Goal: Task Accomplishment & Management: Manage account settings

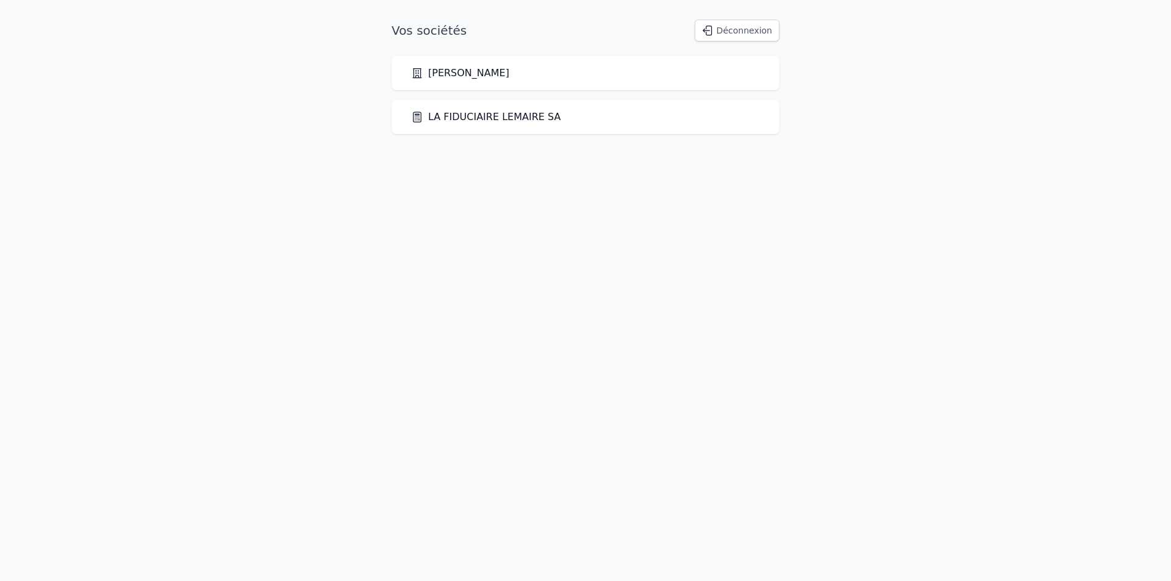
click at [499, 109] on div "LA FIDUCIAIRE LEMAIRE SA" at bounding box center [585, 117] width 388 height 34
click at [484, 111] on link "LA FIDUCIAIRE LEMAIRE SA" at bounding box center [485, 117] width 149 height 15
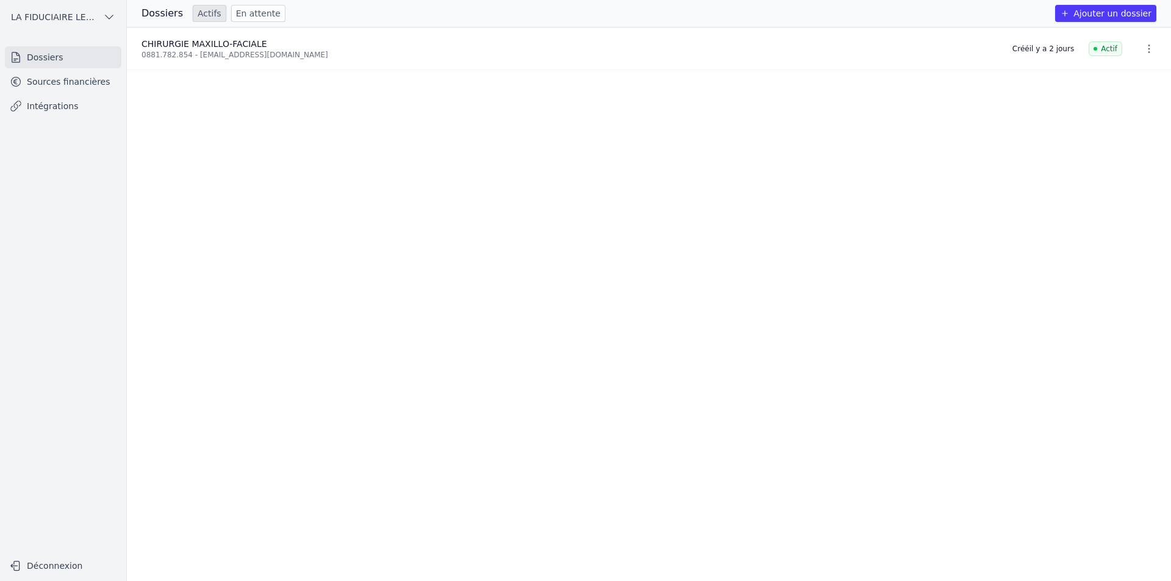
click at [1145, 53] on icon "button" at bounding box center [1149, 49] width 12 height 12
click at [974, 102] on div at bounding box center [585, 290] width 1171 height 581
click at [69, 78] on link "Sources financières" at bounding box center [63, 82] width 116 height 22
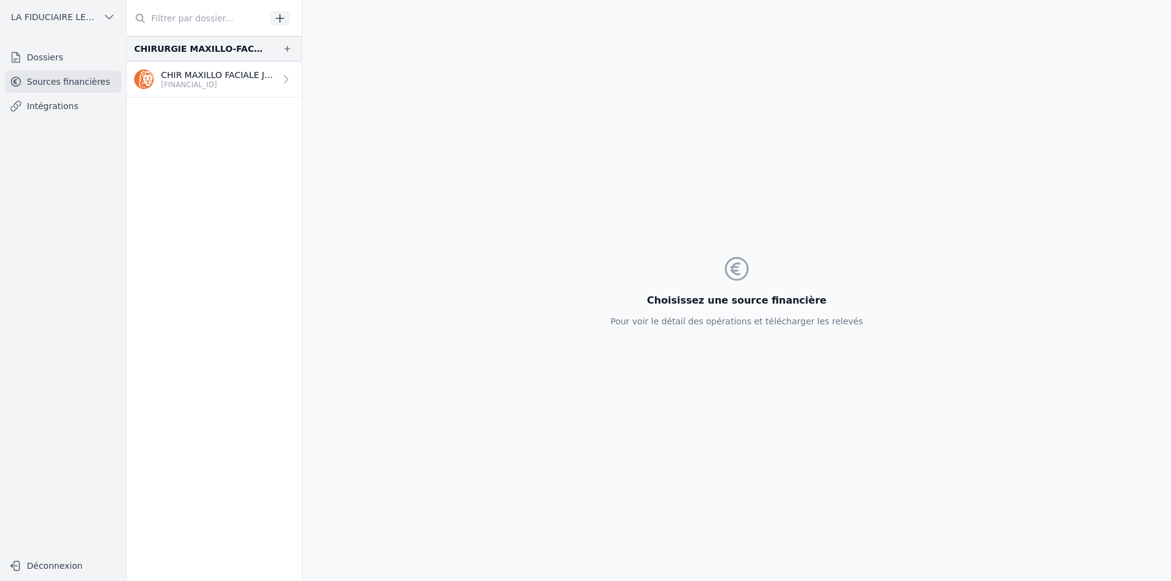
click at [214, 85] on p "[FINANCIAL_ID]" at bounding box center [218, 85] width 114 height 10
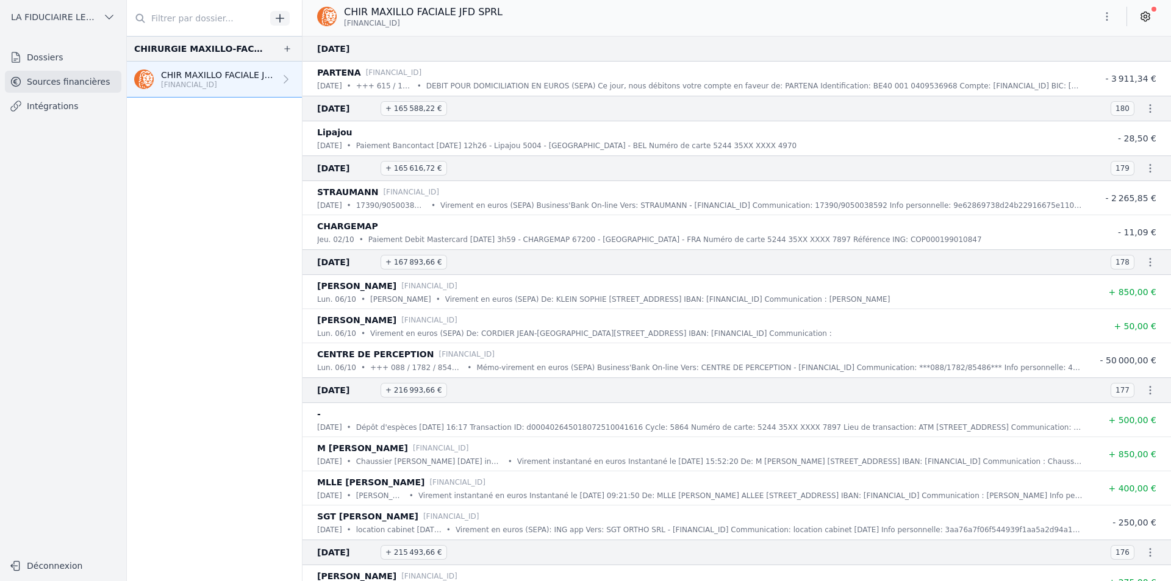
click at [1144, 3] on div "CHIR MAXILLO FACIALE JFD SPRL BE94 3401 5168 6214" at bounding box center [736, 18] width 868 height 37
click at [1146, 16] on icon at bounding box center [1145, 16] width 3 height 3
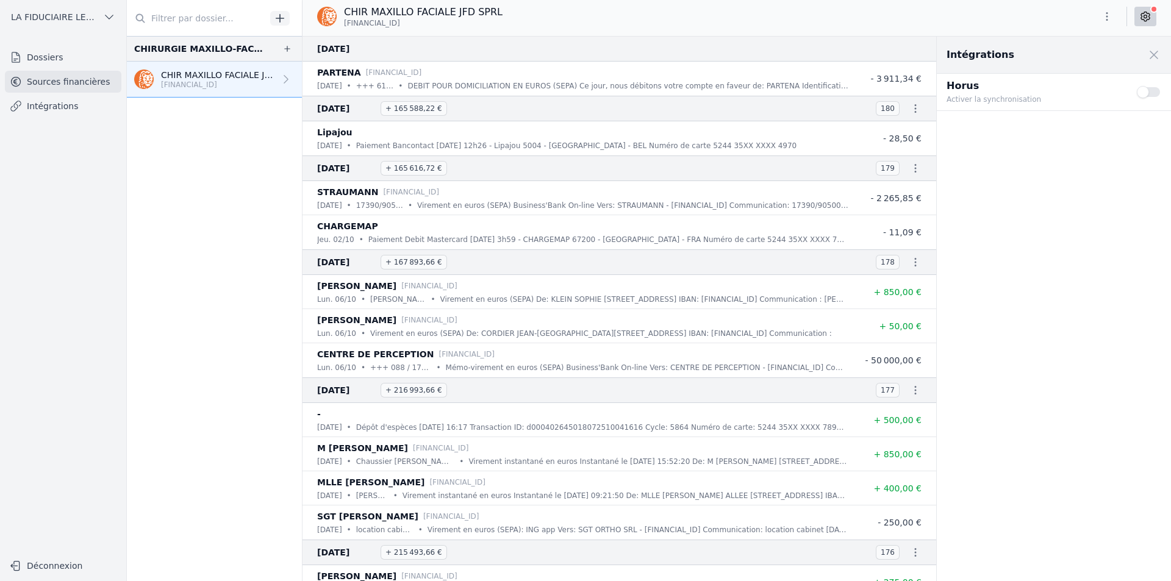
click at [1149, 95] on button "Use setting" at bounding box center [1149, 92] width 24 height 12
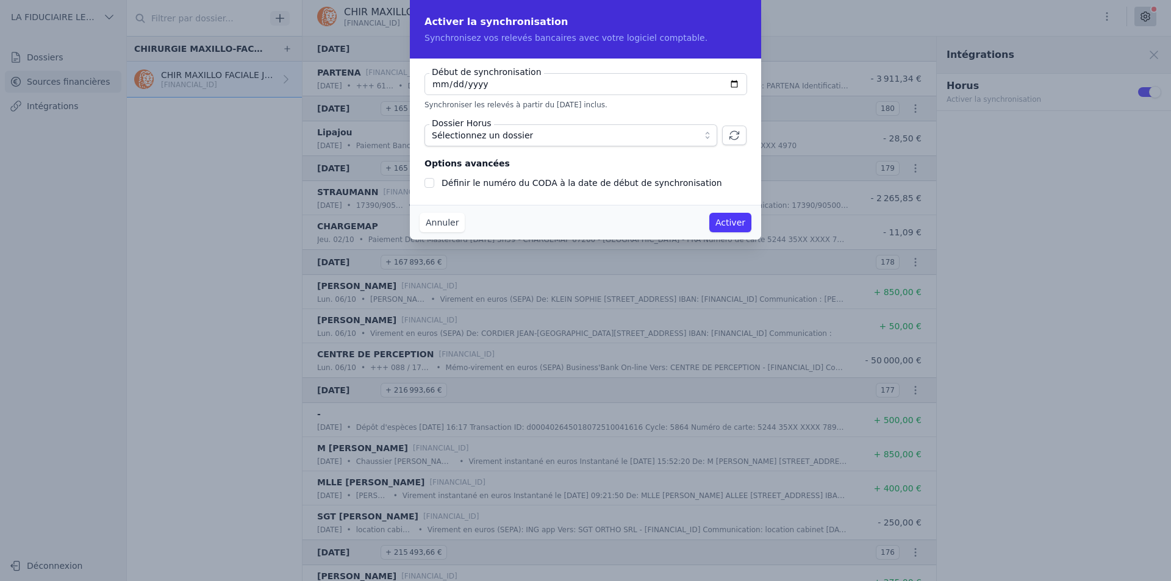
click at [429, 87] on input "2025-10-09" at bounding box center [585, 84] width 323 height 22
checkbox input "false"
type input "2025-10-01"
type input "2024-07-01"
click at [556, 128] on span "Sélectionnez un dossier" at bounding box center [562, 135] width 261 height 15
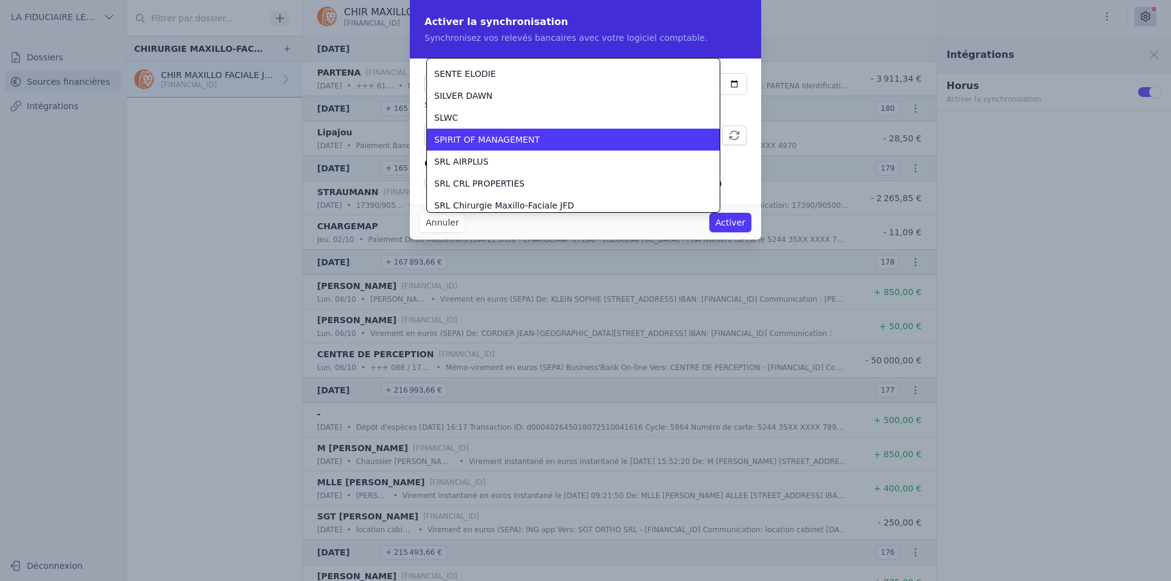
scroll to position [1334, 0]
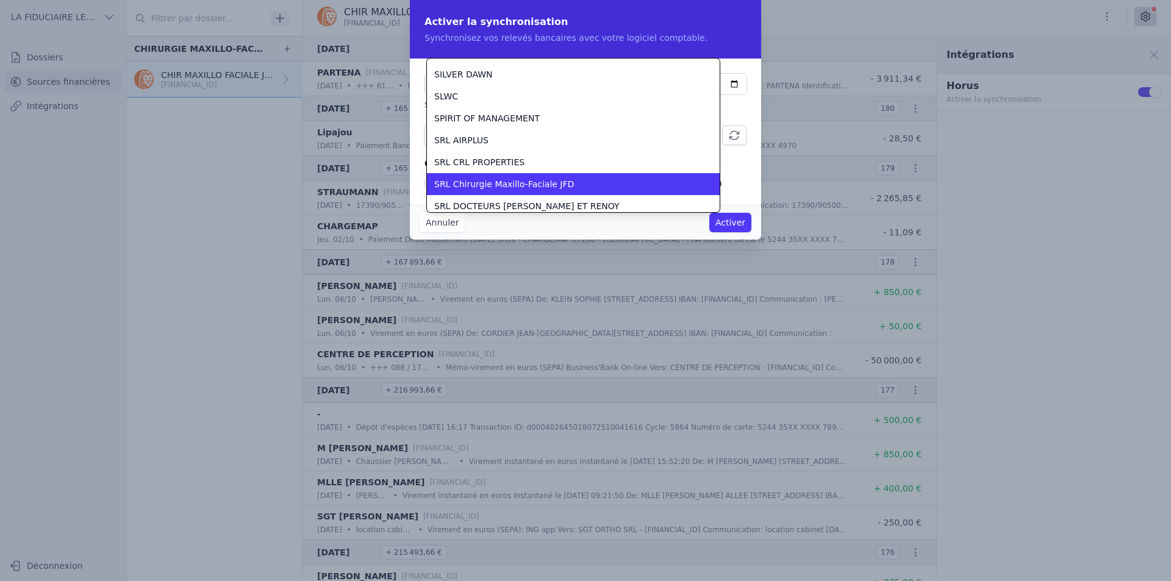
click at [561, 176] on li "SRL Chirurgie Maxillo-Faciale JFD" at bounding box center [573, 184] width 293 height 22
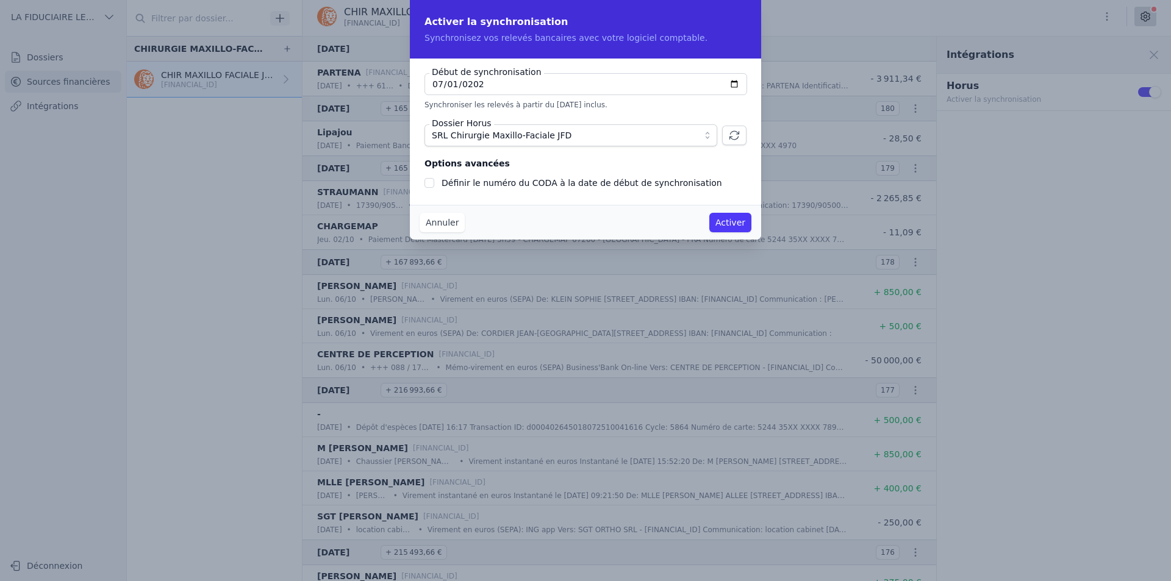
click at [729, 225] on button "Activer" at bounding box center [730, 223] width 42 height 20
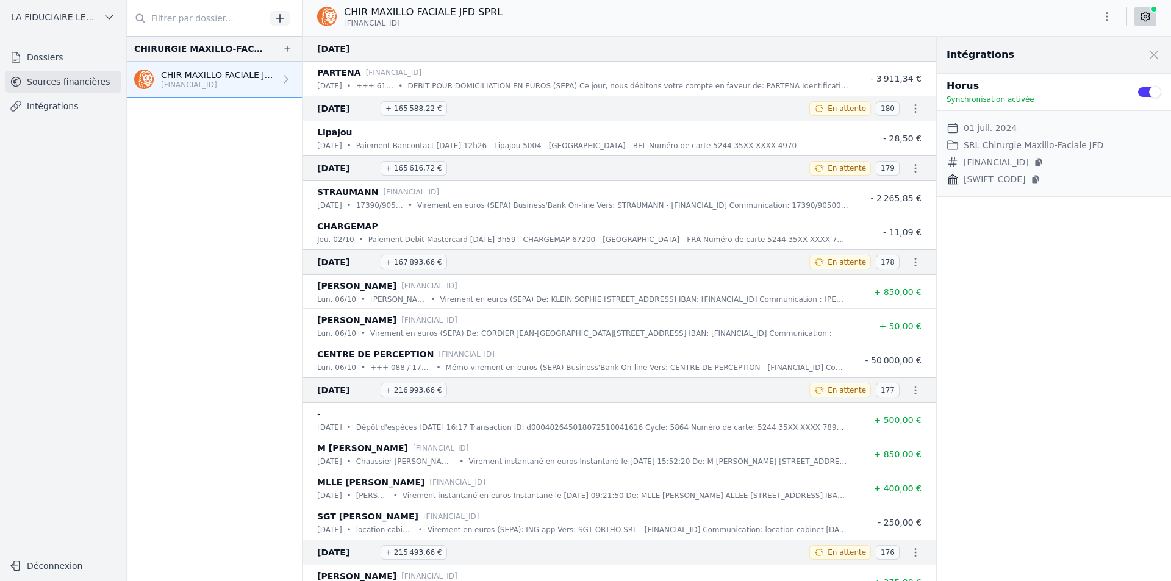
click at [51, 55] on link "Dossiers" at bounding box center [63, 57] width 116 height 22
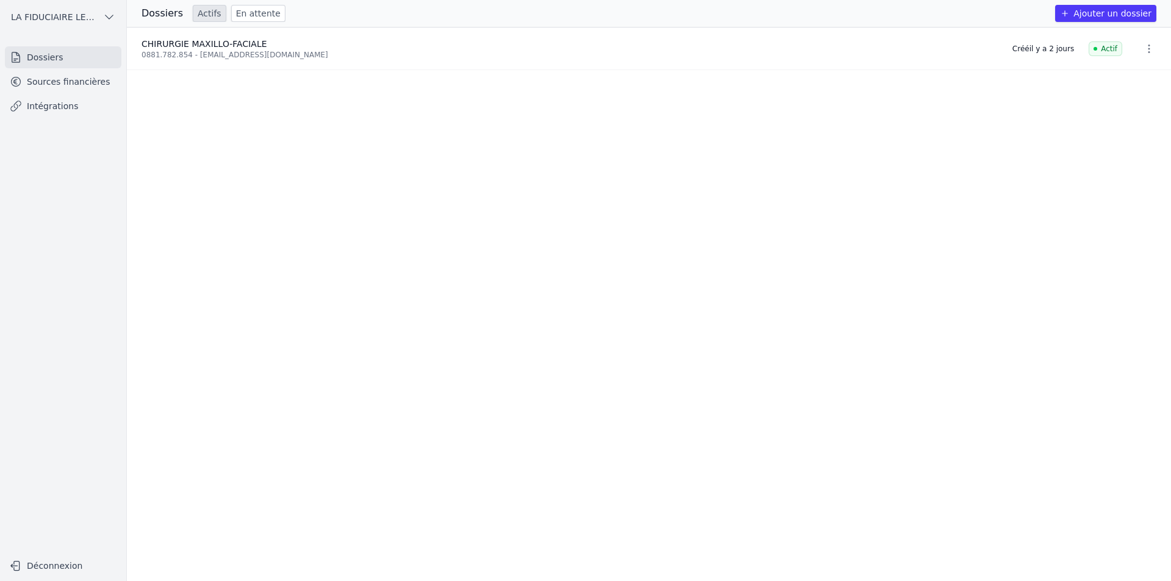
click at [1146, 47] on icon "button" at bounding box center [1149, 49] width 12 height 12
click at [756, 142] on div at bounding box center [585, 290] width 1171 height 581
click at [76, 23] on span "LA FIDUCIAIRE LEMAIRE SA" at bounding box center [54, 17] width 87 height 12
click at [84, 41] on span "[PERSON_NAME]" at bounding box center [62, 44] width 71 height 12
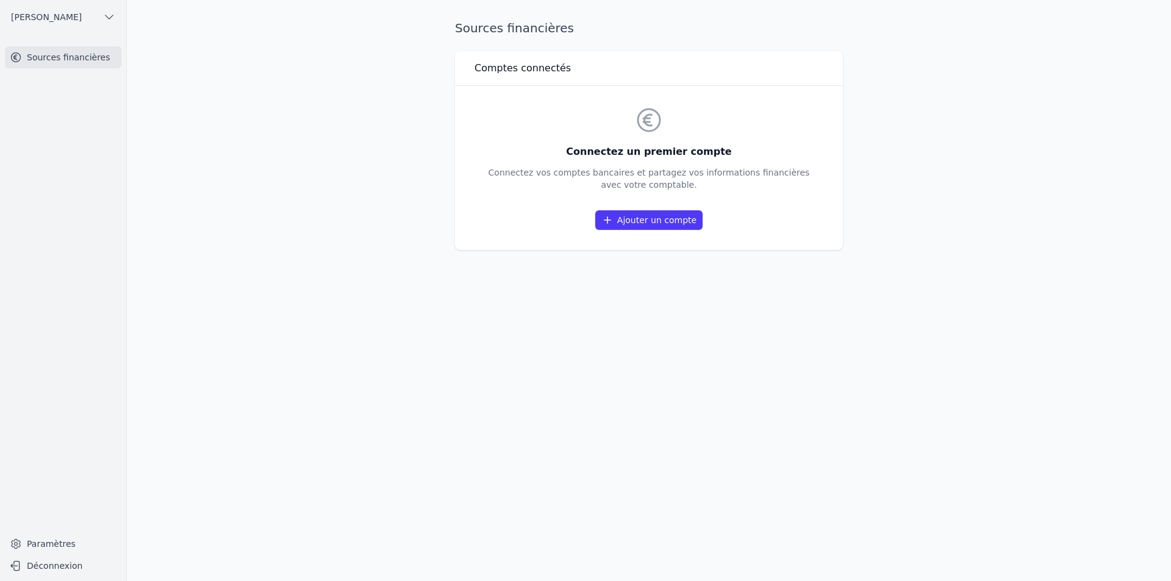
click at [72, 13] on span "[PERSON_NAME]" at bounding box center [46, 17] width 71 height 12
click at [71, 60] on link "LA FIDUCIAIRE LEMAIRE SA" at bounding box center [60, 69] width 116 height 24
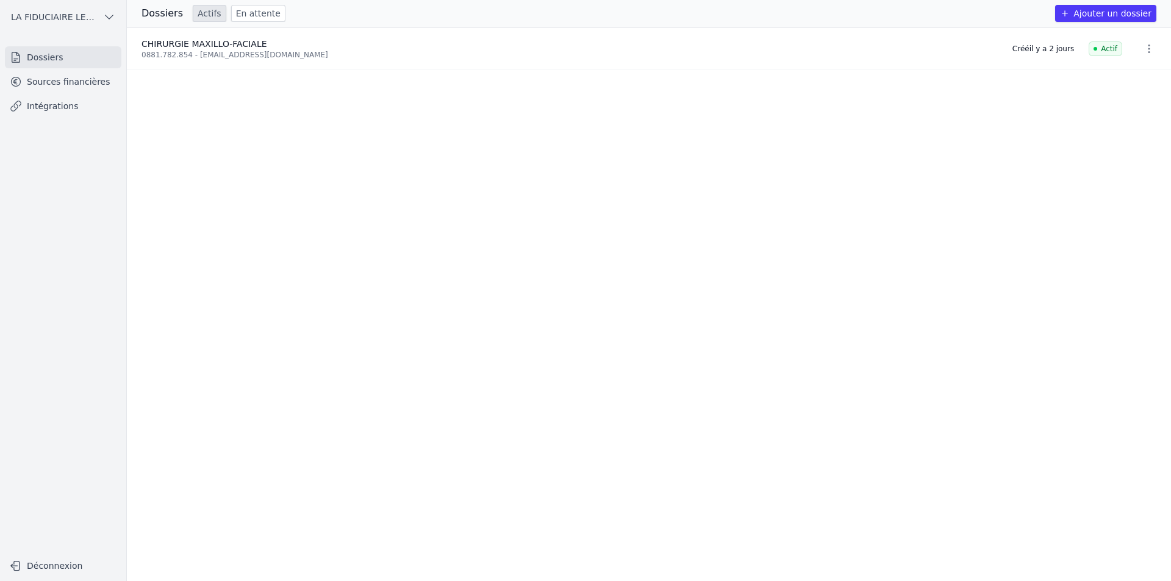
click at [52, 26] on button "LA FIDUCIAIRE LEMAIRE SA" at bounding box center [63, 17] width 116 height 20
click at [374, 285] on div at bounding box center [585, 290] width 1171 height 581
click at [280, 140] on ul "CHIRURGIE MAXILLO-FACIALE 0881.782.854 - [EMAIL_ADDRESS][DOMAIN_NAME] Créé [DAT…" at bounding box center [649, 304] width 1044 height 554
click at [84, 87] on link "Sources financières" at bounding box center [63, 82] width 116 height 22
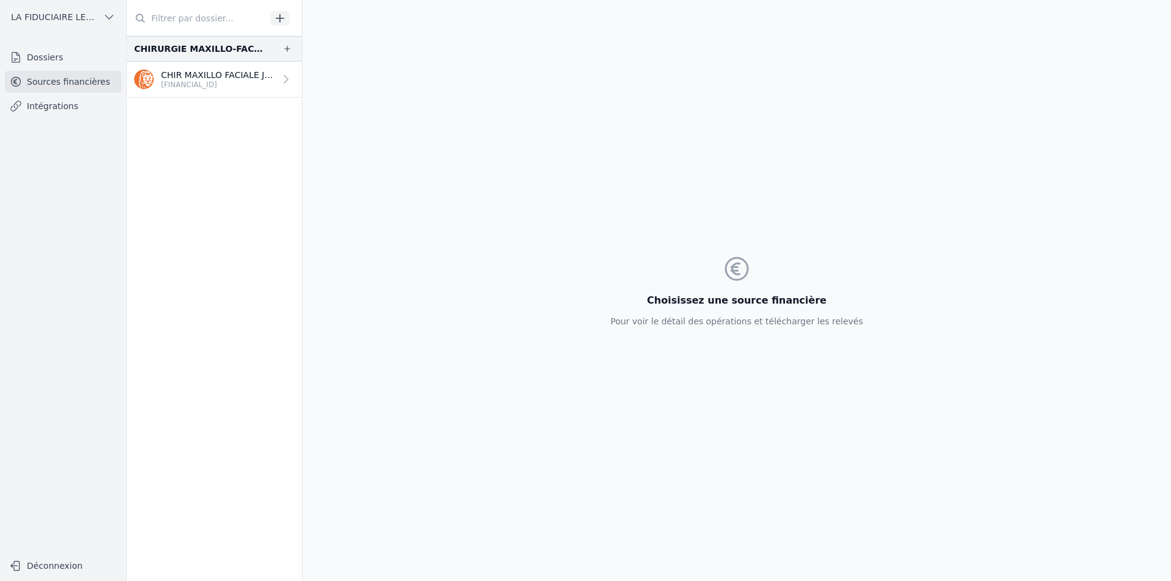
click at [72, 102] on link "Intégrations" at bounding box center [63, 106] width 116 height 22
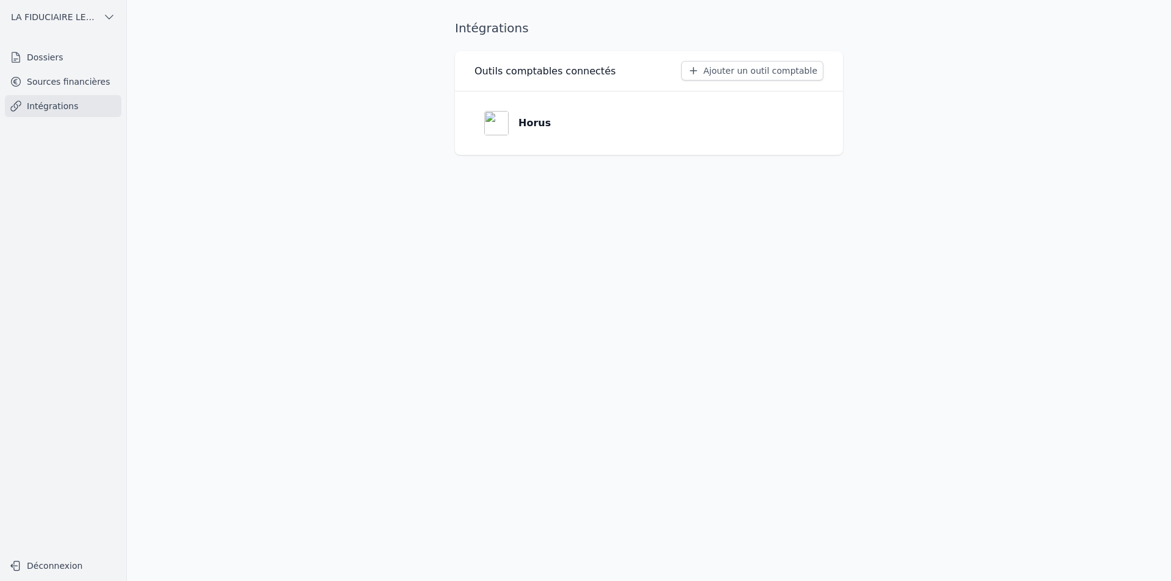
click at [79, 60] on link "Dossiers" at bounding box center [63, 57] width 116 height 22
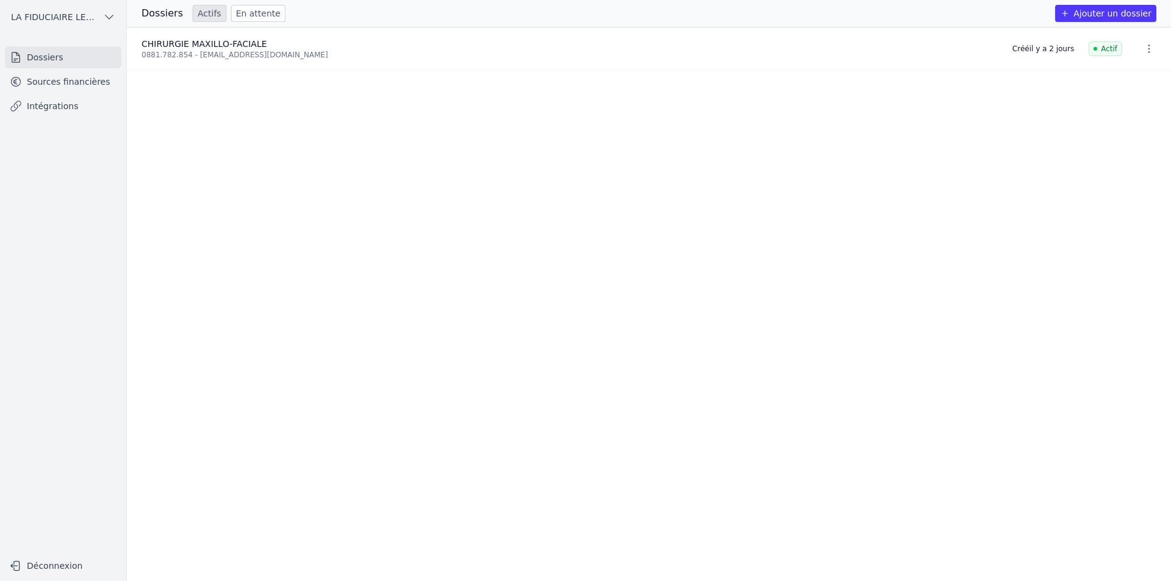
click at [413, 125] on ul "CHIRURGIE MAXILLO-FACIALE 0881.782.854 - [EMAIL_ADDRESS][DOMAIN_NAME] Créé [DAT…" at bounding box center [649, 304] width 1044 height 554
click at [105, 11] on icon "button" at bounding box center [109, 17] width 12 height 12
click at [85, 62] on link "LA FIDUCIAIRE LEMAIRE SA" at bounding box center [60, 69] width 116 height 24
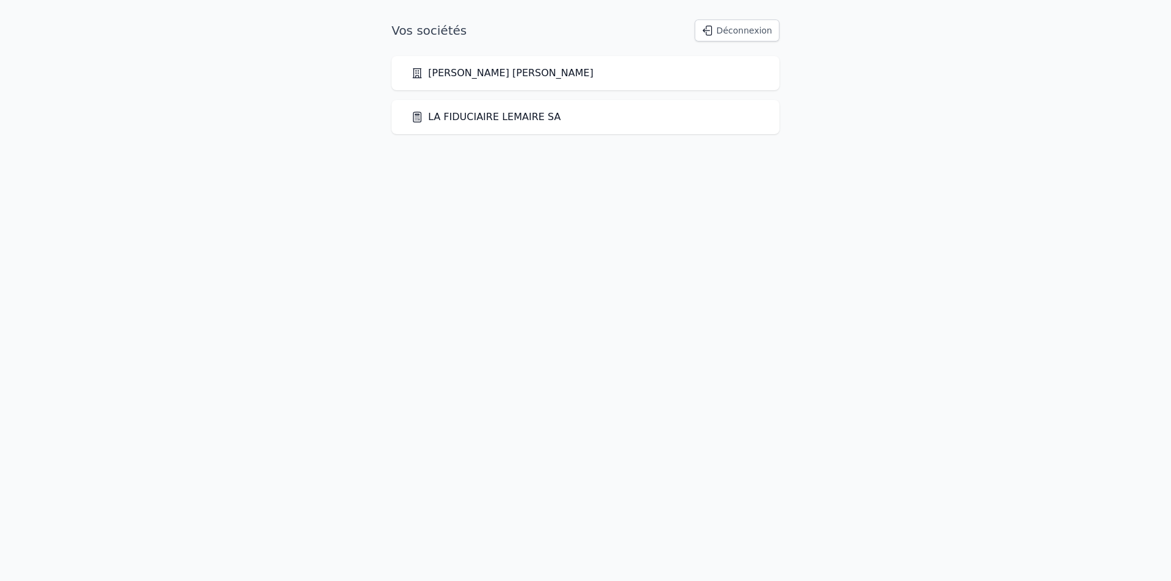
click at [719, 26] on button "Déconnexion" at bounding box center [737, 31] width 85 height 22
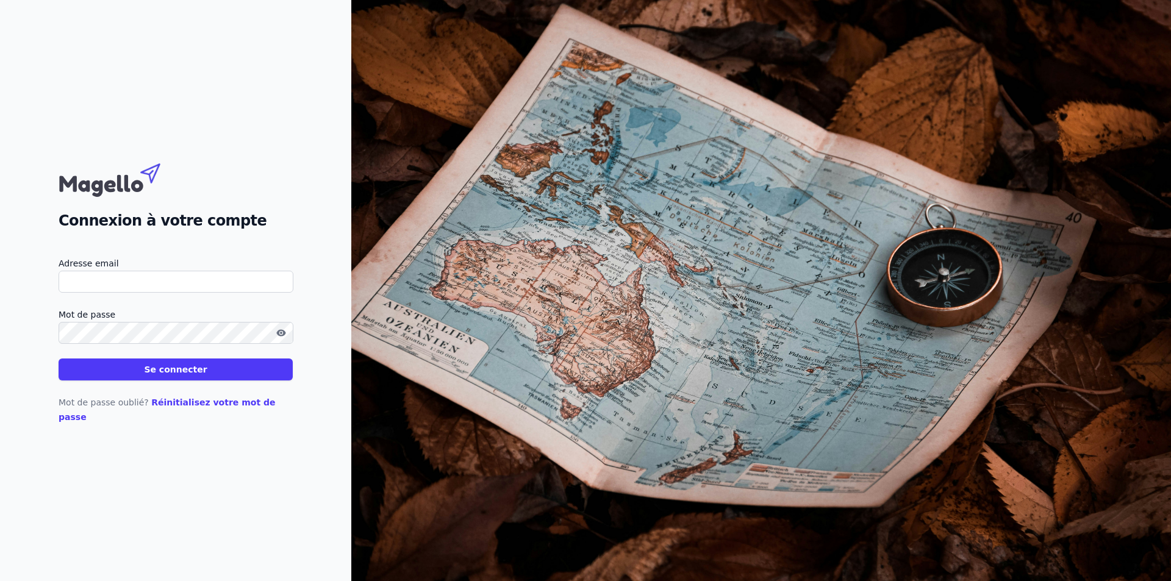
type input "yhl@fiduciairelemaire.be"
click at [185, 376] on button "Se connecter" at bounding box center [176, 370] width 234 height 22
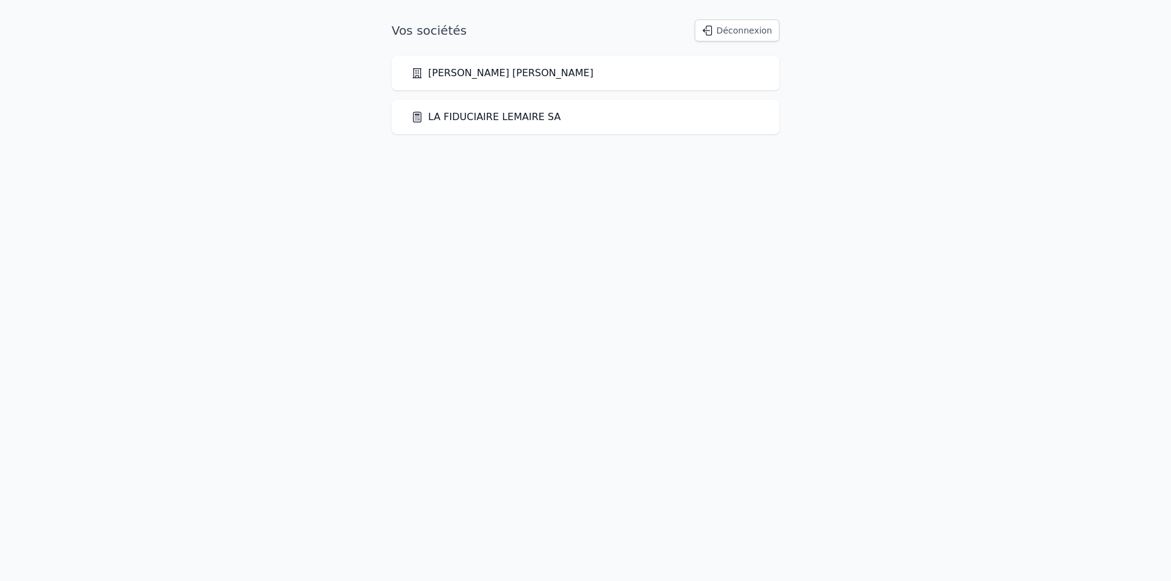
click at [465, 117] on link "LA FIDUCIAIRE LEMAIRE SA" at bounding box center [485, 117] width 149 height 15
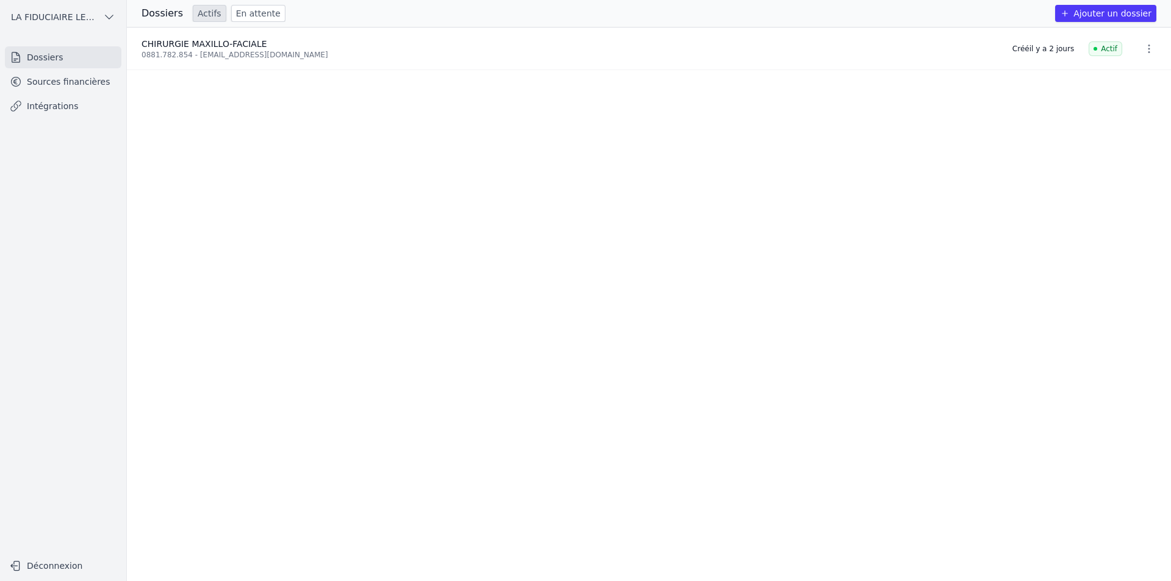
click at [1143, 51] on icon "button" at bounding box center [1149, 49] width 12 height 12
drag, startPoint x: 914, startPoint y: 143, endPoint x: 884, endPoint y: 145, distance: 30.5
click at [909, 143] on div at bounding box center [585, 290] width 1171 height 581
click at [89, 80] on link "Sources financières" at bounding box center [63, 82] width 116 height 22
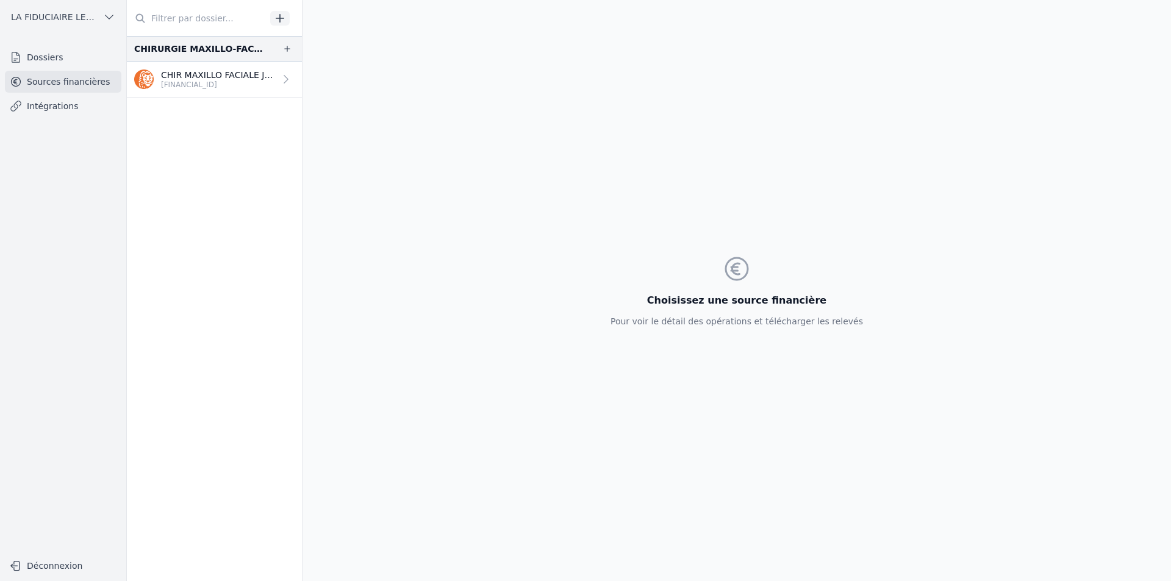
click at [67, 116] on nav "Dossiers Sources financières Intégrations" at bounding box center [63, 295] width 107 height 498
click at [73, 106] on link "Intégrations" at bounding box center [63, 106] width 116 height 22
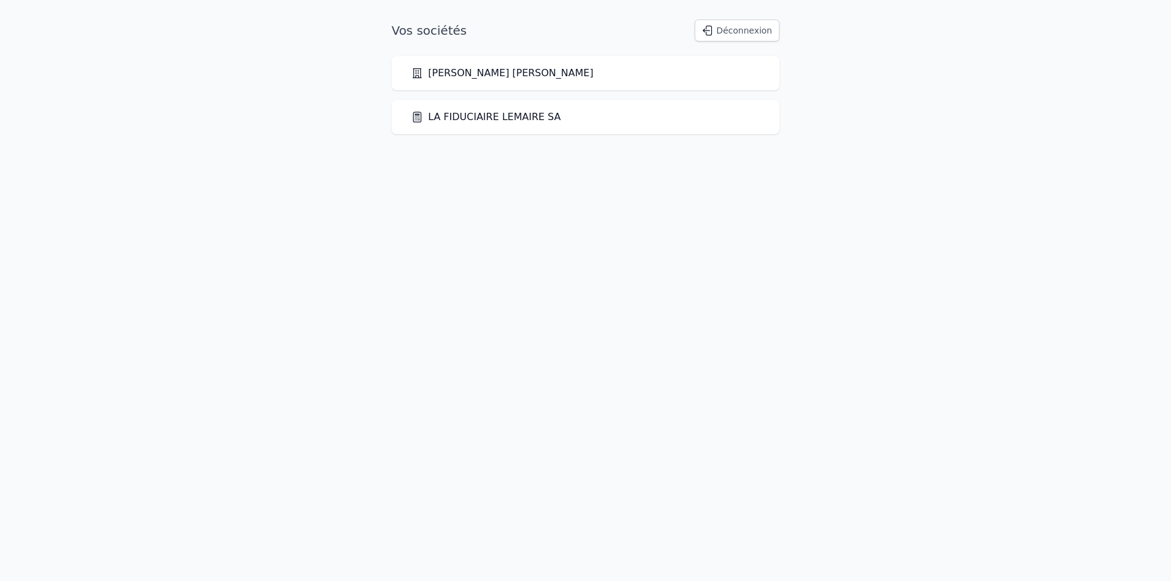
click at [726, 24] on button "Déconnexion" at bounding box center [737, 31] width 85 height 22
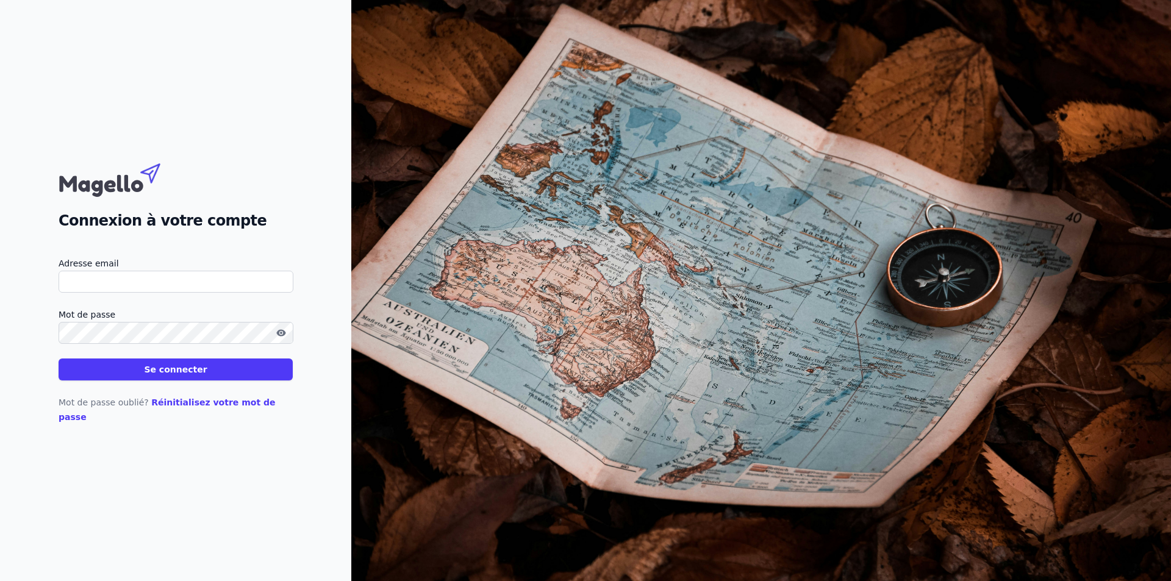
type input "[EMAIL_ADDRESS][DOMAIN_NAME]"
click at [194, 413] on link "Réinitialisez votre mot de passe" at bounding box center [167, 410] width 217 height 24
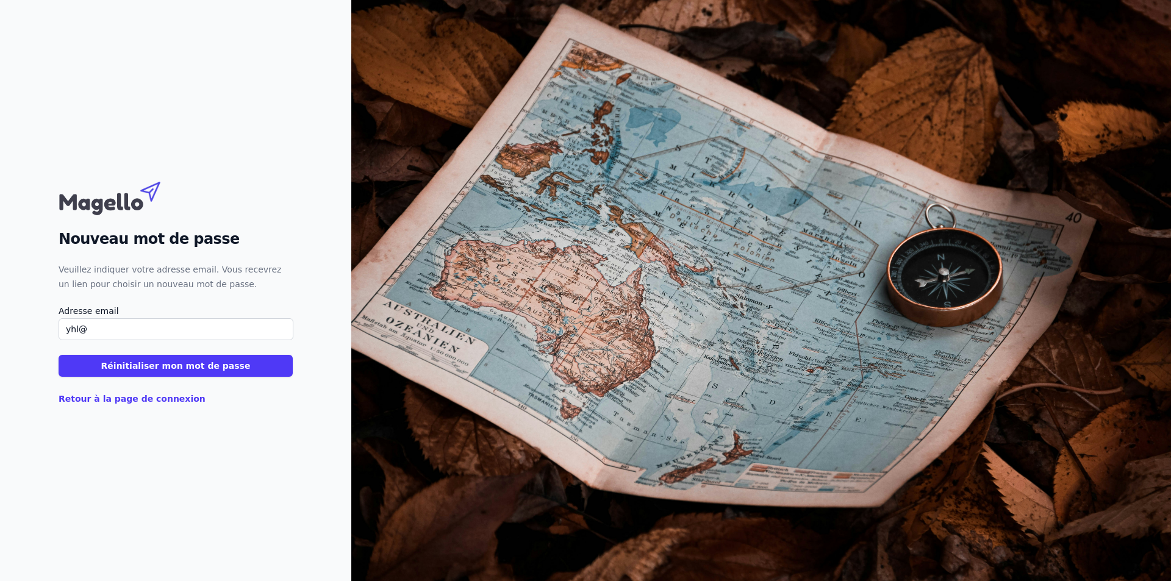
type input "yhl@fiduciairelemaire.be"
click at [143, 360] on button "Réinitialiser mon mot de passe" at bounding box center [176, 366] width 234 height 22
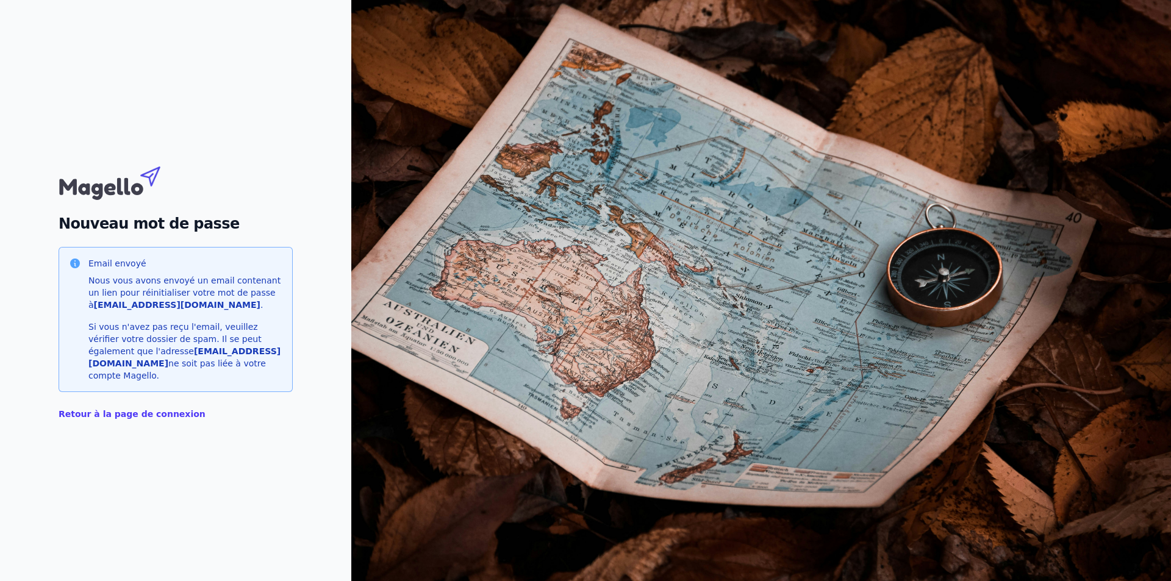
click at [139, 409] on link "Retour à la page de connexion" at bounding box center [132, 414] width 147 height 10
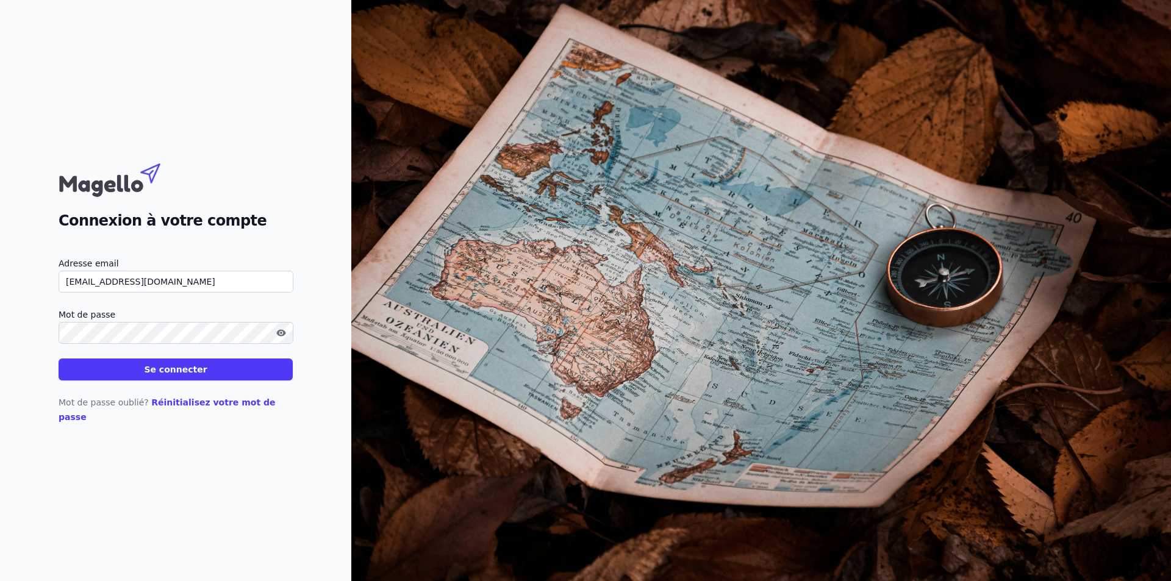
click at [280, 338] on icon "button" at bounding box center [281, 333] width 10 height 10
click at [1, 338] on div "Connexion à votre compte Adresse email yhl@fiduciairelemaire.be Mot de passe Se…" at bounding box center [175, 290] width 351 height 581
click at [82, 381] on button "Se connecter" at bounding box center [176, 370] width 234 height 22
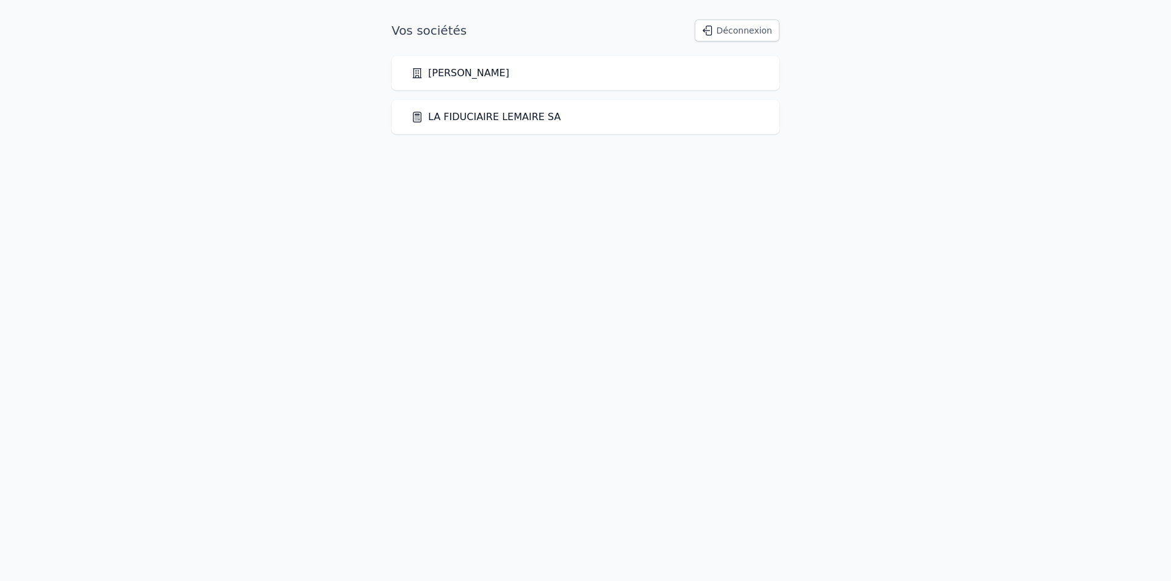
click at [96, 154] on html "Vos sociétés Déconnexion HLADKI YORICK SRL LA FIDUCIAIRE LEMAIRE SA" at bounding box center [585, 77] width 1171 height 154
click at [483, 76] on link "HLADKI YORICK SRL" at bounding box center [460, 73] width 98 height 15
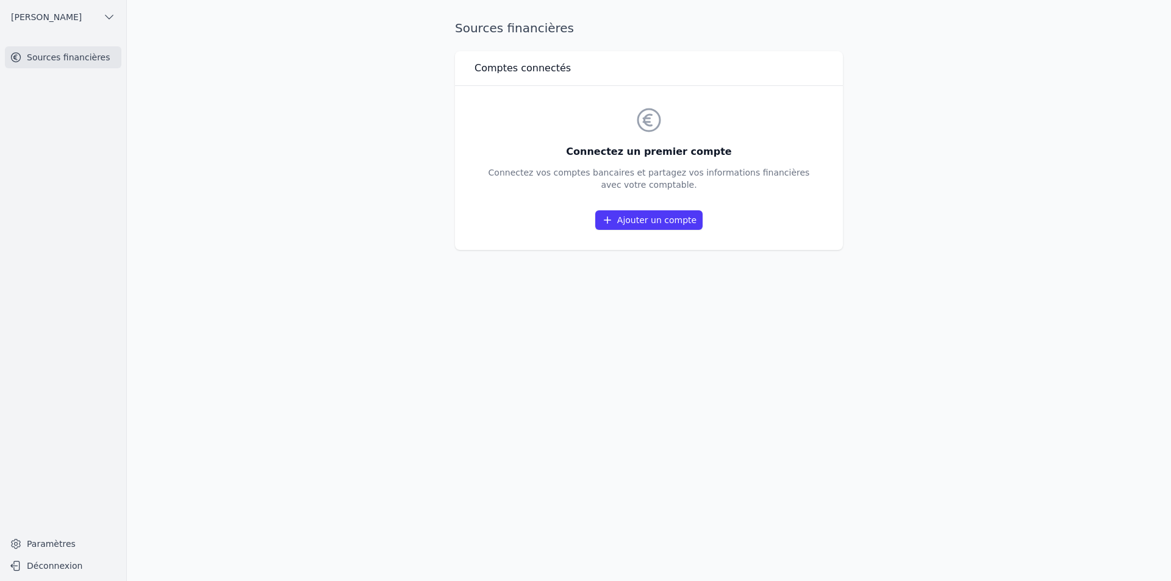
click at [661, 234] on div "Connectez un premier compte Connectez vos comptes bancaires et partagez vos inf…" at bounding box center [648, 168] width 349 height 145
click at [661, 214] on link "Ajouter un compte" at bounding box center [648, 220] width 107 height 20
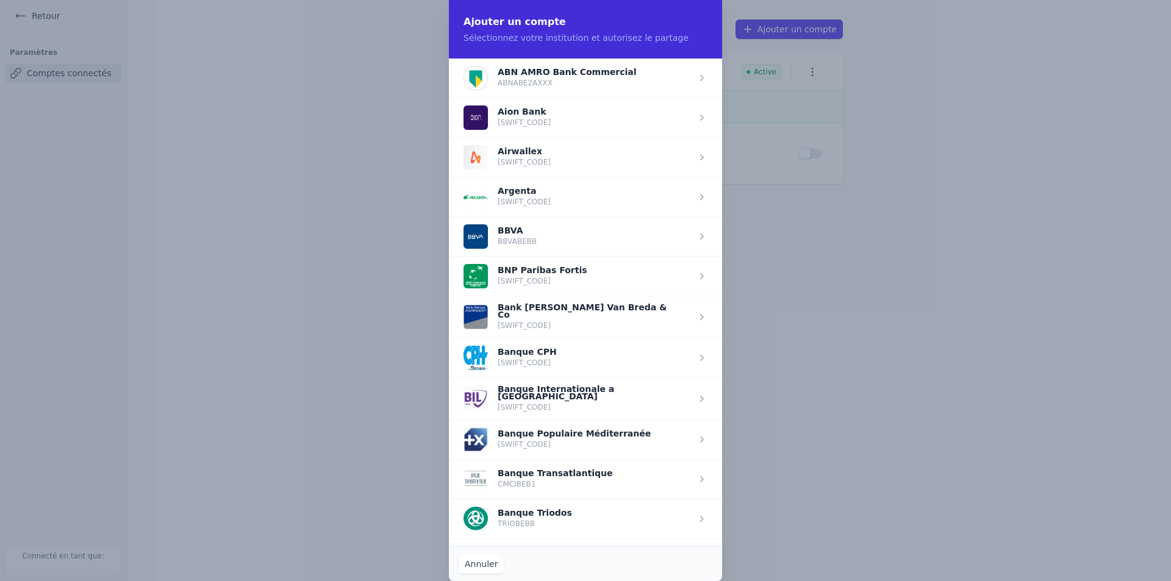
click at [681, 27] on h2 "Ajouter un compte" at bounding box center [585, 22] width 244 height 15
click at [484, 563] on button "Annuler" at bounding box center [481, 564] width 45 height 20
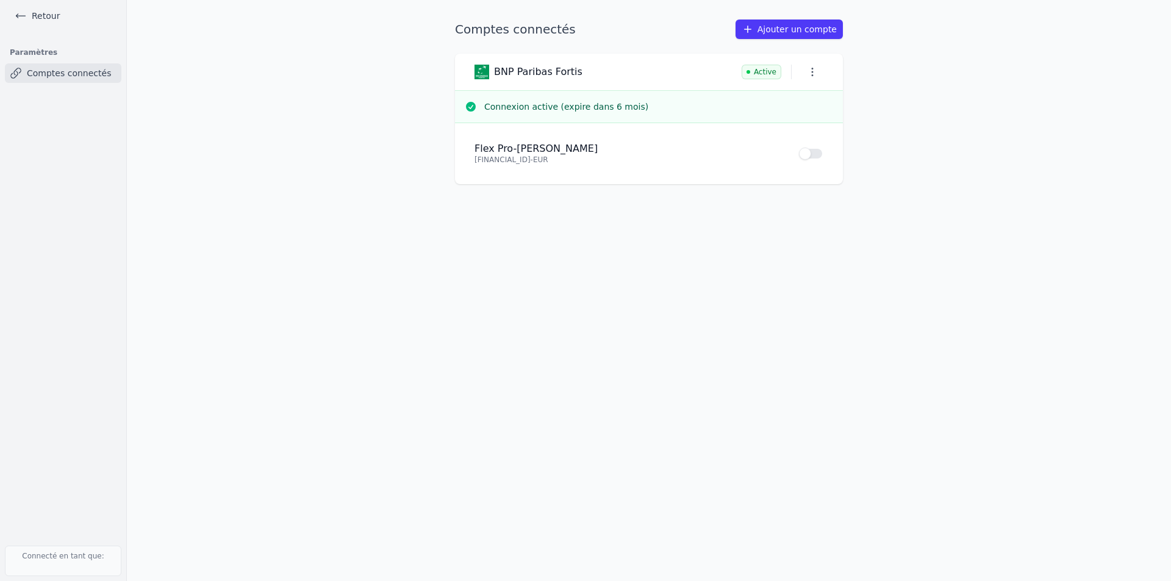
click at [623, 168] on li "Flex Pro - HLADKI YORICK SRL BE55 0017 8835 4644 - EUR Use setting" at bounding box center [648, 153] width 349 height 41
click at [551, 142] on li "Flex Pro - HLADKI YORICK SRL BE55 0017 8835 4644 - EUR Use setting" at bounding box center [648, 153] width 349 height 41
click at [43, 71] on link "Comptes connectés" at bounding box center [63, 73] width 116 height 20
click at [813, 62] on div "BNP Paribas Fortis Active" at bounding box center [649, 72] width 388 height 37
click at [812, 66] on icon "button" at bounding box center [812, 72] width 12 height 12
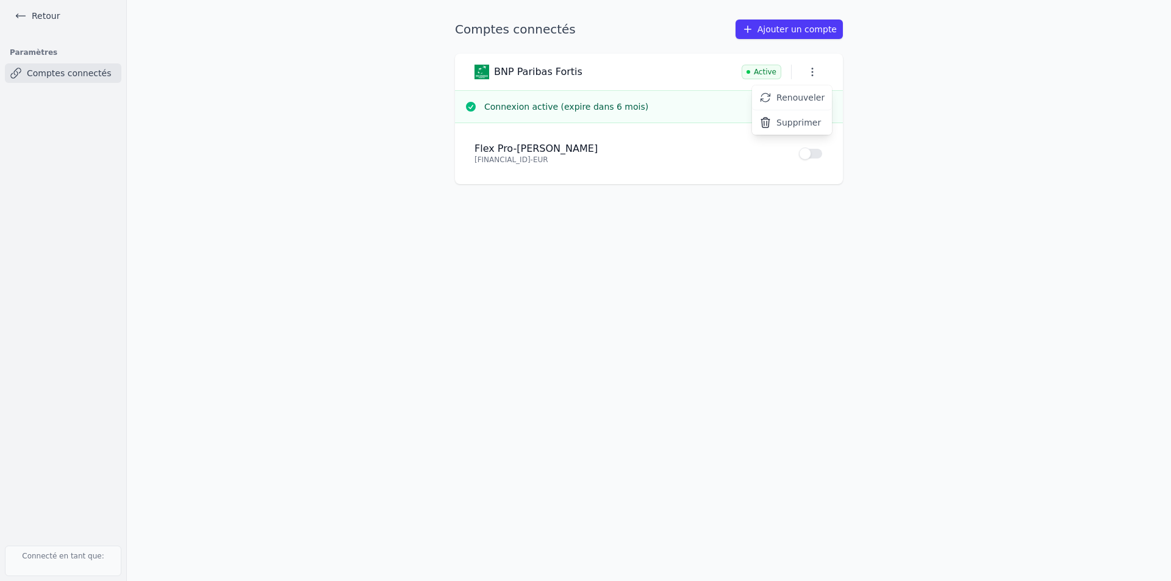
click at [812, 118] on button "Supprimer" at bounding box center [792, 122] width 80 height 24
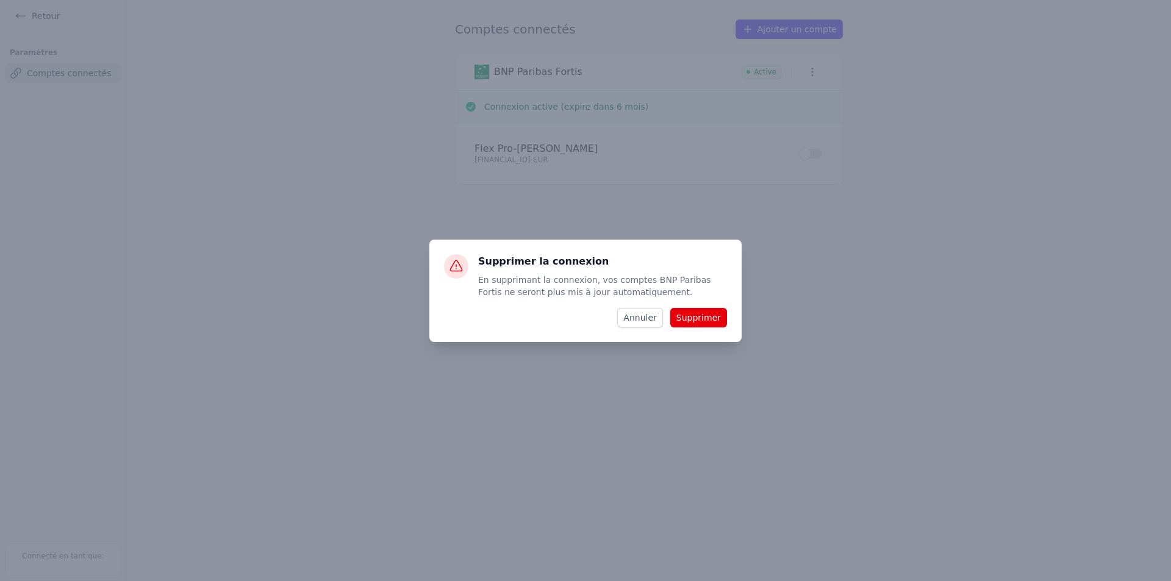
click at [704, 325] on button "Supprimer" at bounding box center [698, 318] width 57 height 20
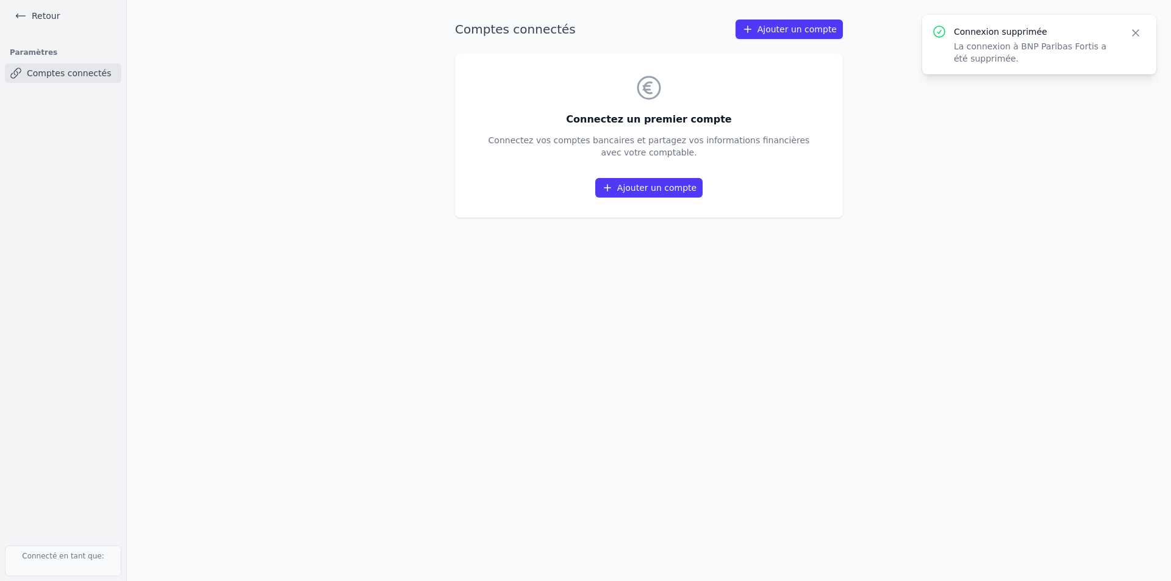
click at [621, 295] on div "Comptes connectés Ajouter un compte Connectez un premier compte Connectez vos c…" at bounding box center [648, 291] width 427 height 542
click at [51, 18] on link "Retour" at bounding box center [37, 15] width 55 height 17
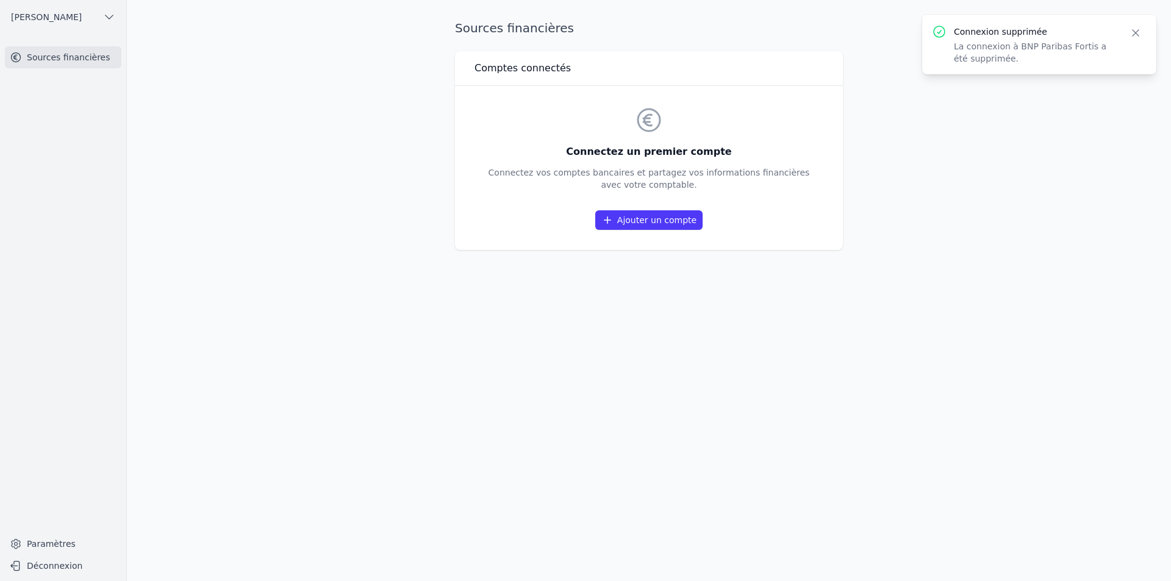
click at [74, 51] on link "Sources financières" at bounding box center [63, 57] width 116 height 22
click at [676, 223] on link "Ajouter un compte" at bounding box center [648, 220] width 107 height 20
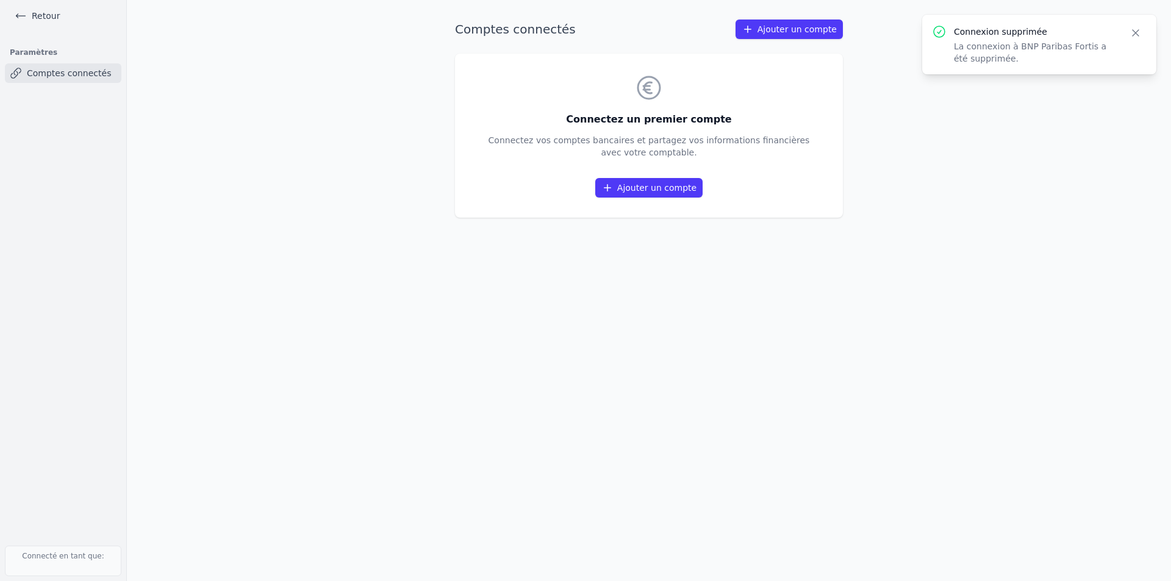
click at [1133, 30] on icon "button" at bounding box center [1135, 33] width 6 height 6
click at [46, 15] on link "Retour" at bounding box center [37, 15] width 55 height 17
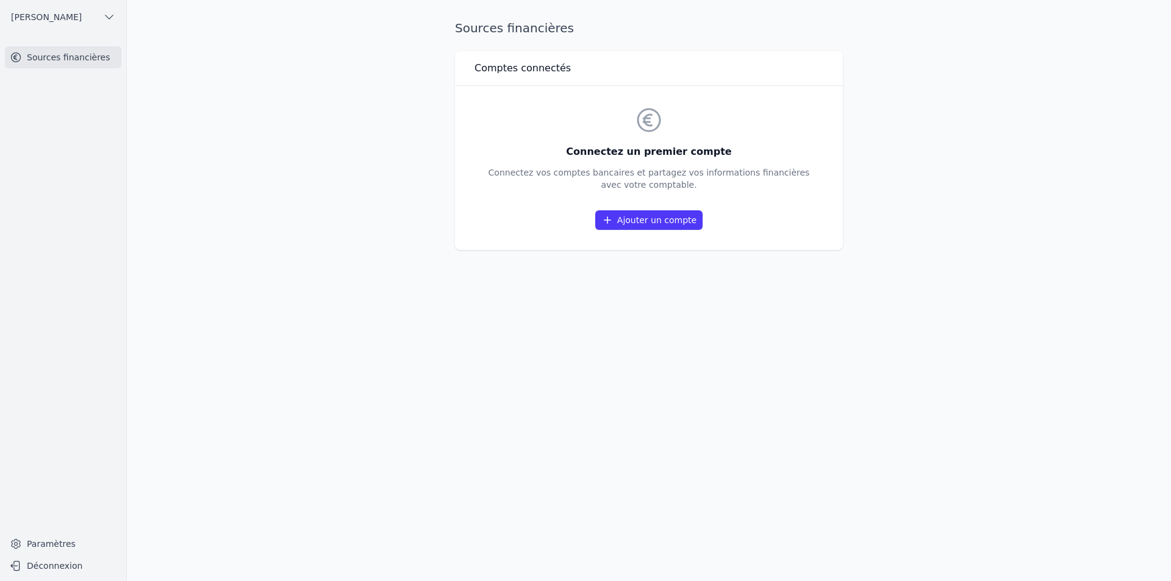
click at [57, 546] on link "Paramètres" at bounding box center [63, 544] width 116 height 20
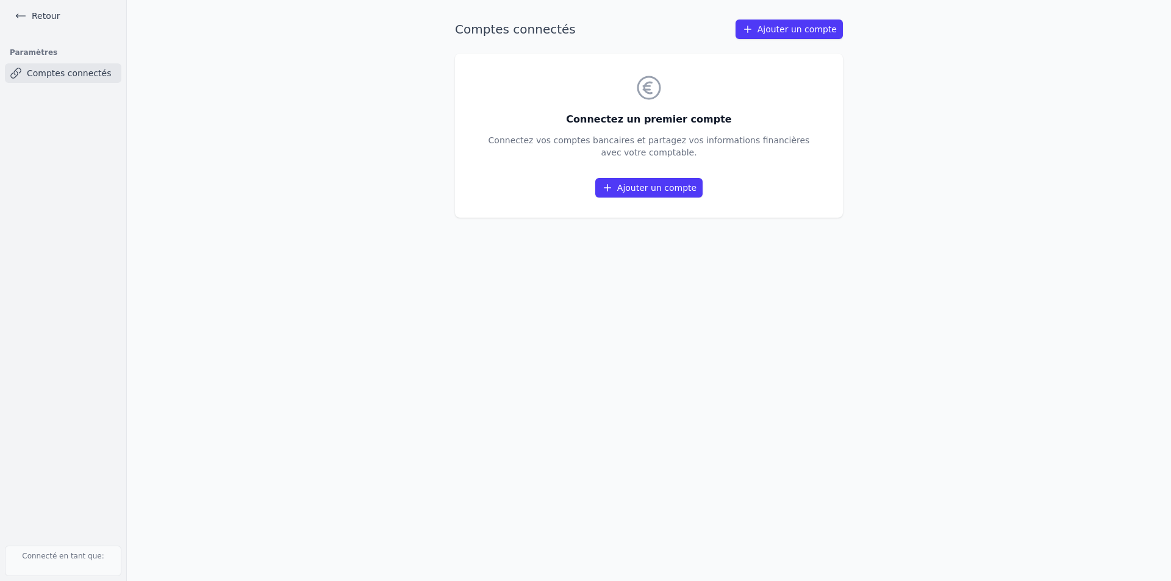
drag, startPoint x: 77, startPoint y: 554, endPoint x: 201, endPoint y: 491, distance: 139.1
click at [187, 510] on div "Open sidebar HLADKI YORICK SRL Retour Paramètres Comptes connectés Connecté en …" at bounding box center [585, 290] width 1171 height 581
click at [217, 475] on main "Comptes connectés Ajouter un compte Connectez un premier compte Connectez vos c…" at bounding box center [585, 290] width 1171 height 581
click at [88, 105] on nav "Paramètres Comptes connectés" at bounding box center [63, 289] width 107 height 490
click at [45, 10] on link "Retour" at bounding box center [37, 15] width 55 height 17
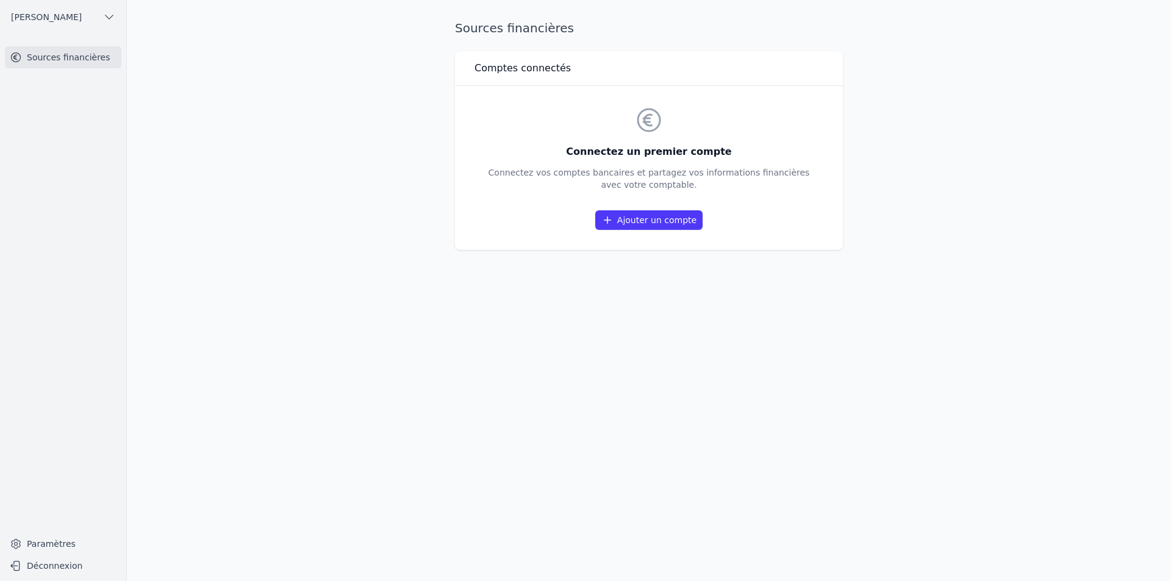
drag, startPoint x: 93, startPoint y: 6, endPoint x: 93, endPoint y: 13, distance: 6.7
click at [93, 6] on ul "[PERSON_NAME]" at bounding box center [63, 17] width 107 height 34
click at [93, 15] on button "[PERSON_NAME]" at bounding box center [63, 17] width 116 height 20
click at [71, 51] on link "[PERSON_NAME]" at bounding box center [60, 44] width 116 height 25
click at [111, 8] on button "[PERSON_NAME]" at bounding box center [63, 17] width 116 height 20
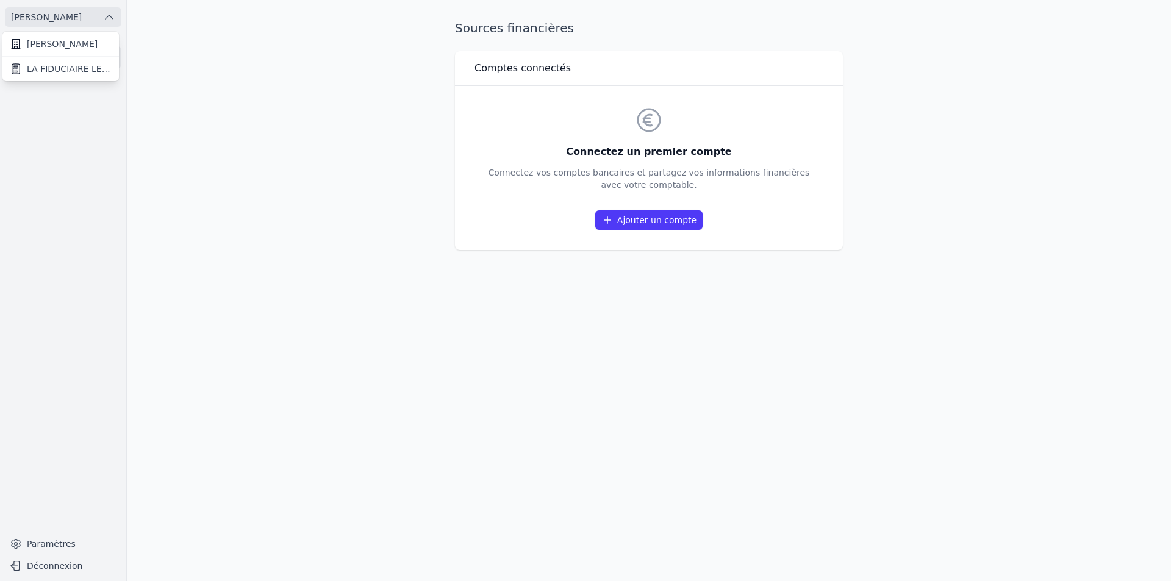
click at [77, 69] on span "LA FIDUCIAIRE LEMAIRE SA" at bounding box center [69, 69] width 85 height 12
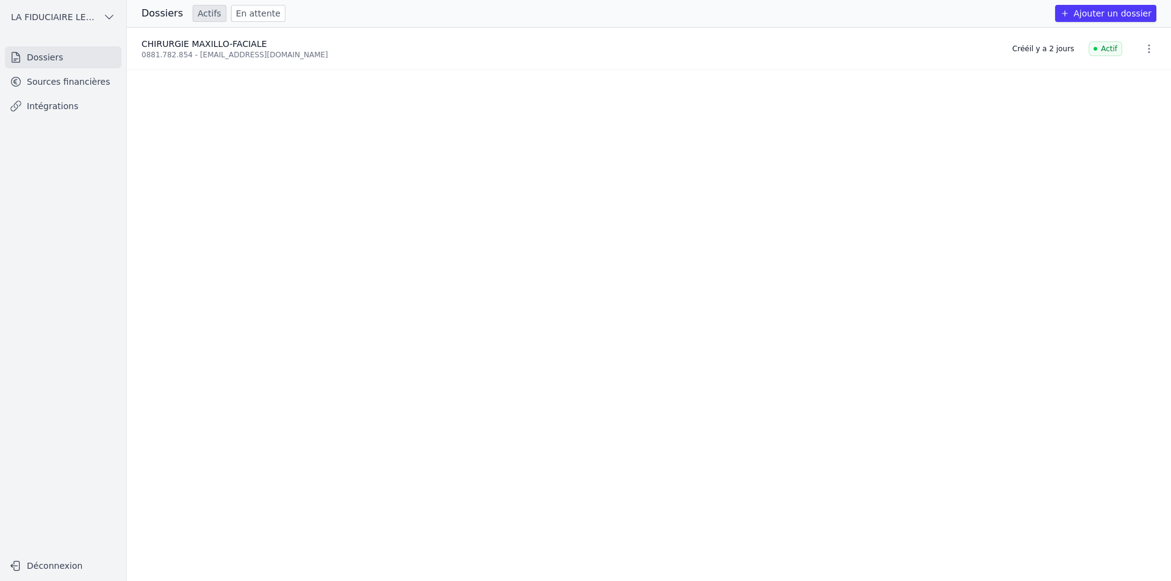
click at [84, 87] on link "Sources financières" at bounding box center [63, 82] width 116 height 22
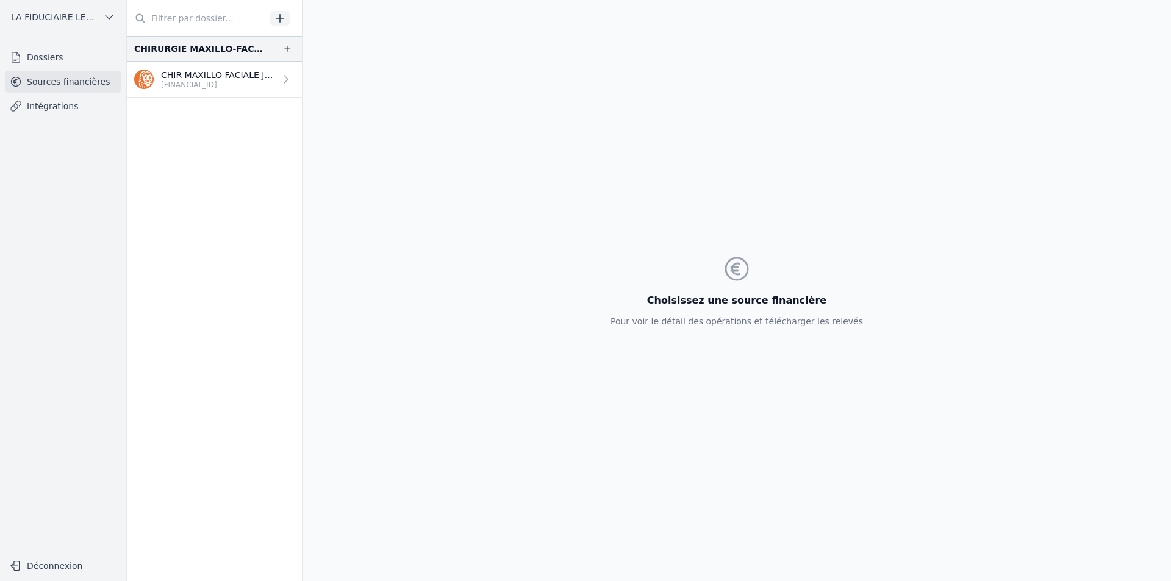
click at [189, 89] on p "[FINANCIAL_ID]" at bounding box center [218, 85] width 114 height 10
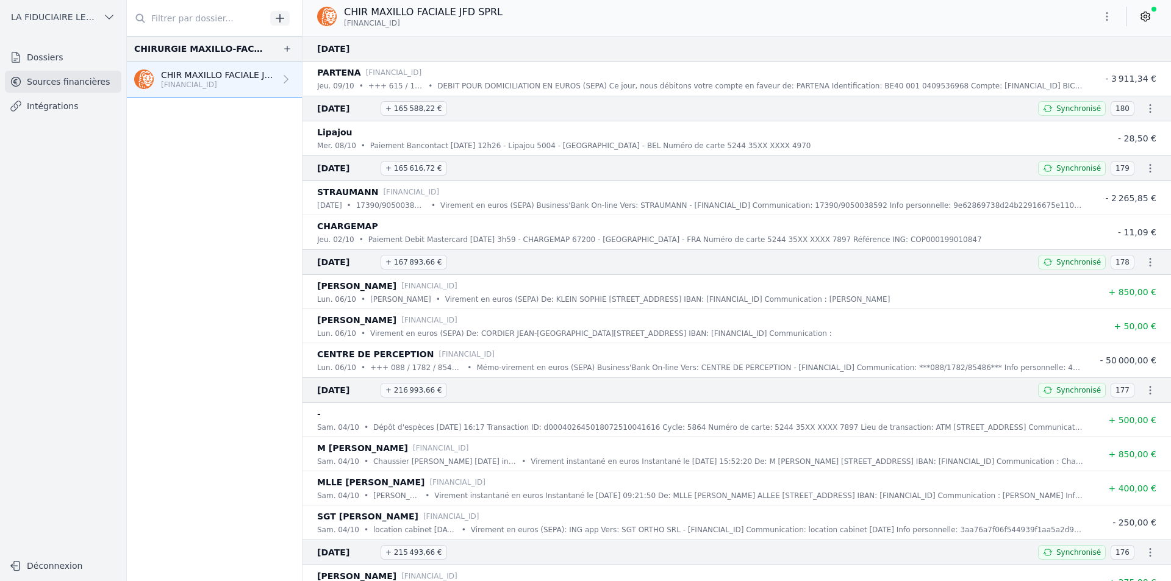
click at [276, 15] on icon "button" at bounding box center [280, 18] width 12 height 12
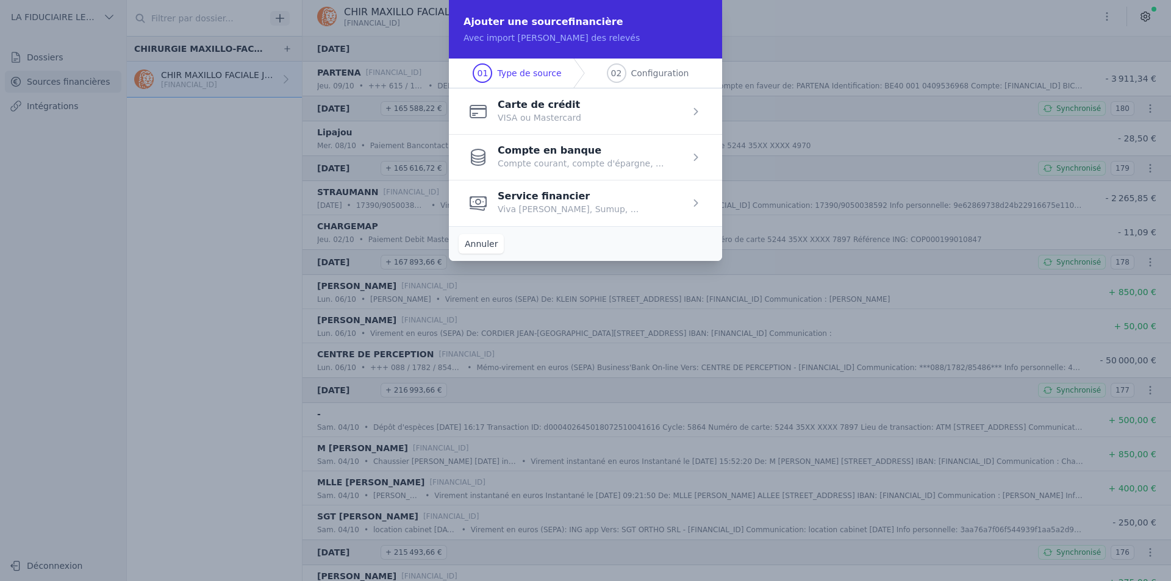
click at [463, 240] on button "Annuler" at bounding box center [481, 244] width 45 height 20
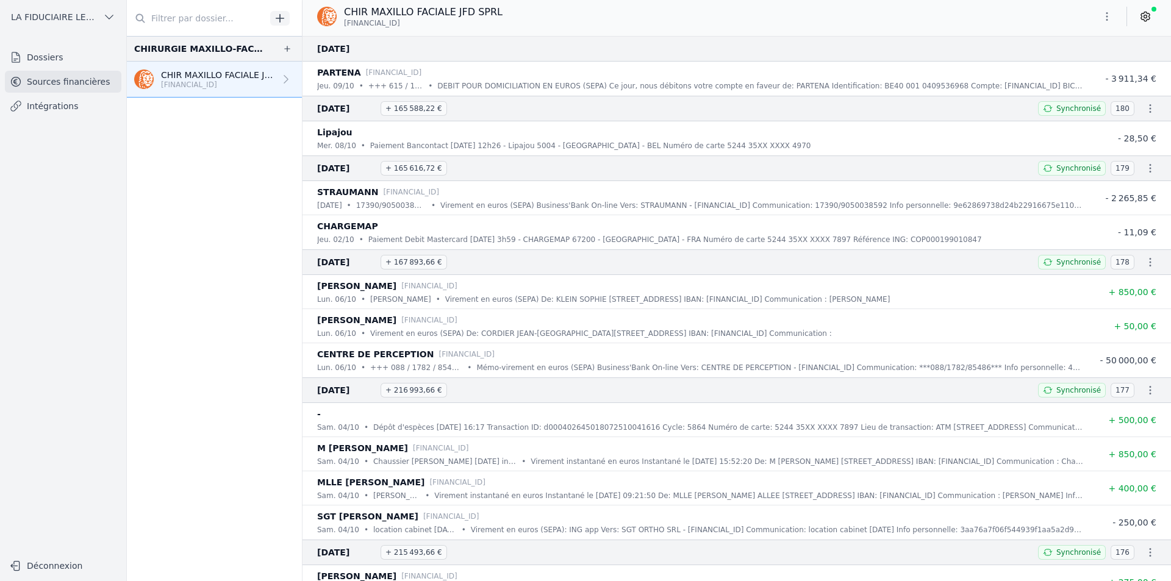
click at [75, 112] on link "Intégrations" at bounding box center [63, 106] width 116 height 22
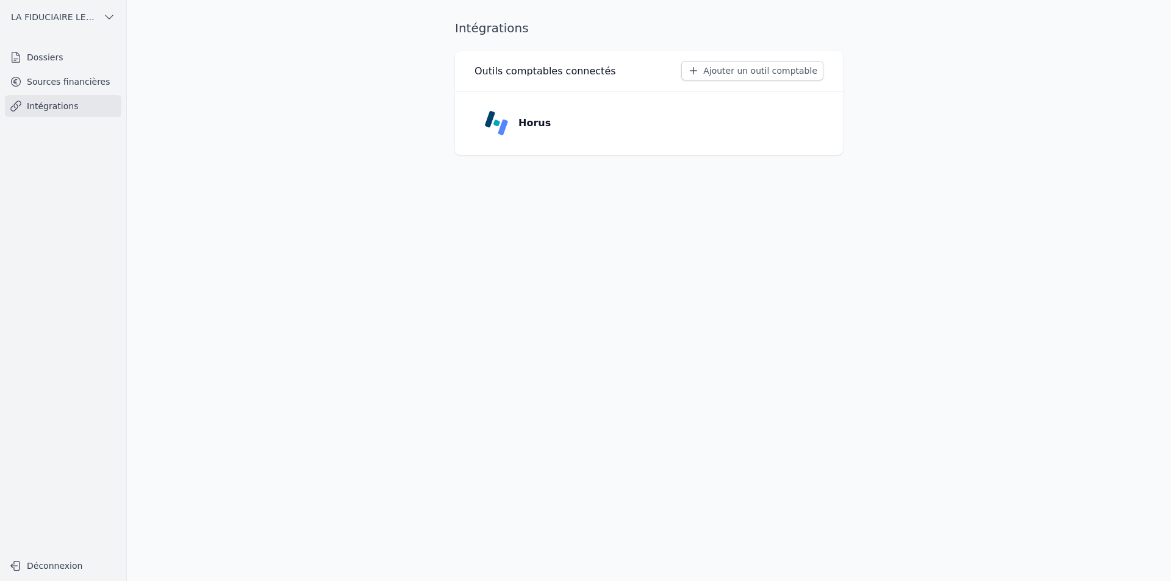
click at [100, 48] on link "Dossiers" at bounding box center [63, 57] width 116 height 22
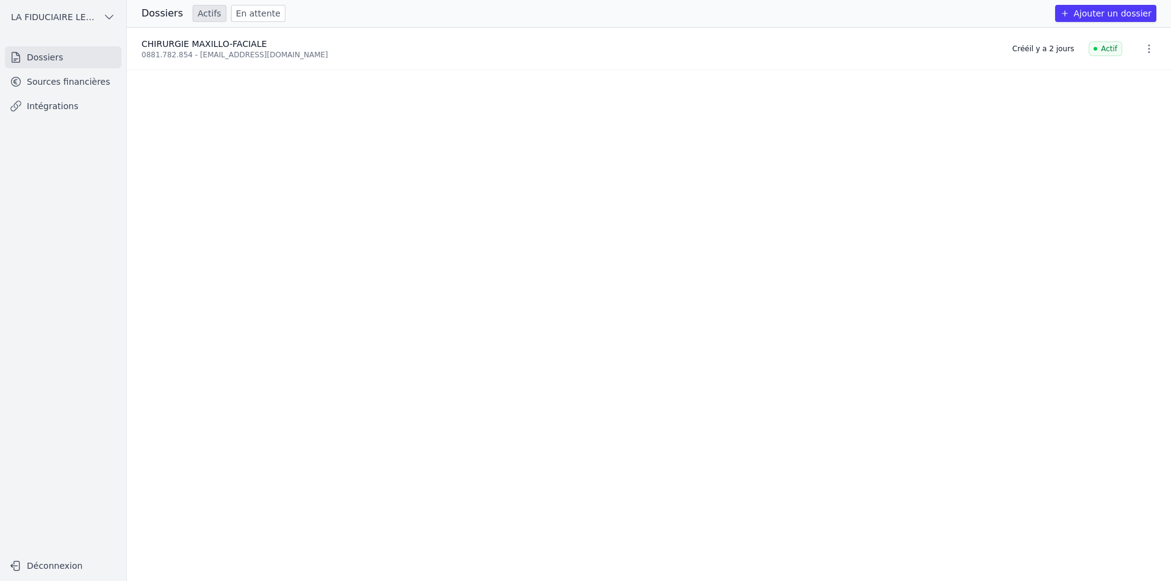
click at [54, 563] on button "Déconnexion" at bounding box center [63, 566] width 116 height 20
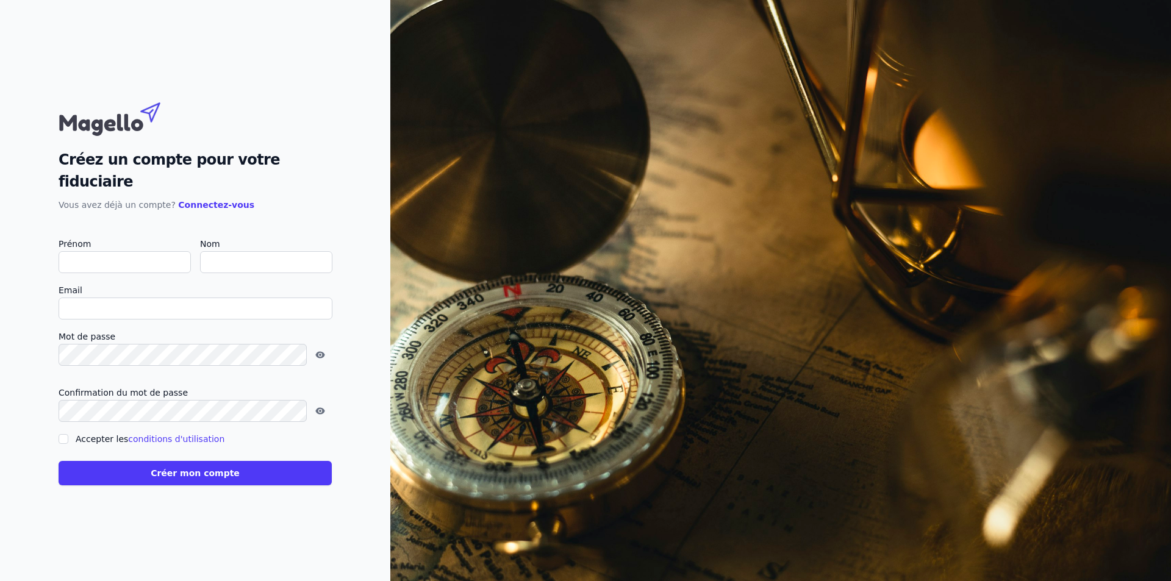
click at [154, 251] on input "Prénom" at bounding box center [125, 262] width 132 height 22
type input "A"
checkbox input "false"
type input "[PERSON_NAME]"
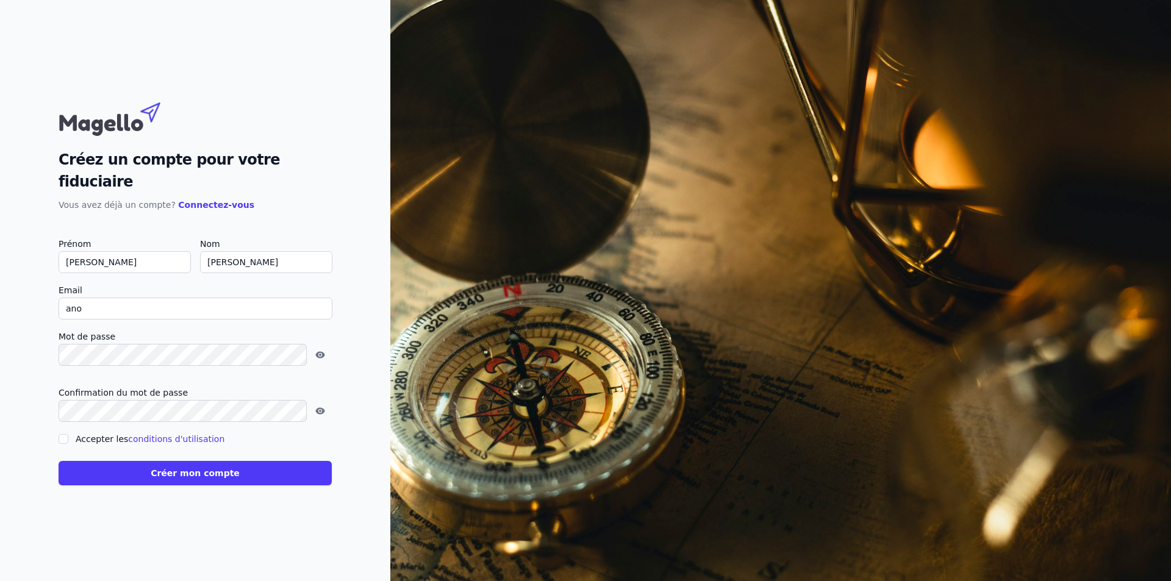
type input "[EMAIL_ADDRESS][DOMAIN_NAME]"
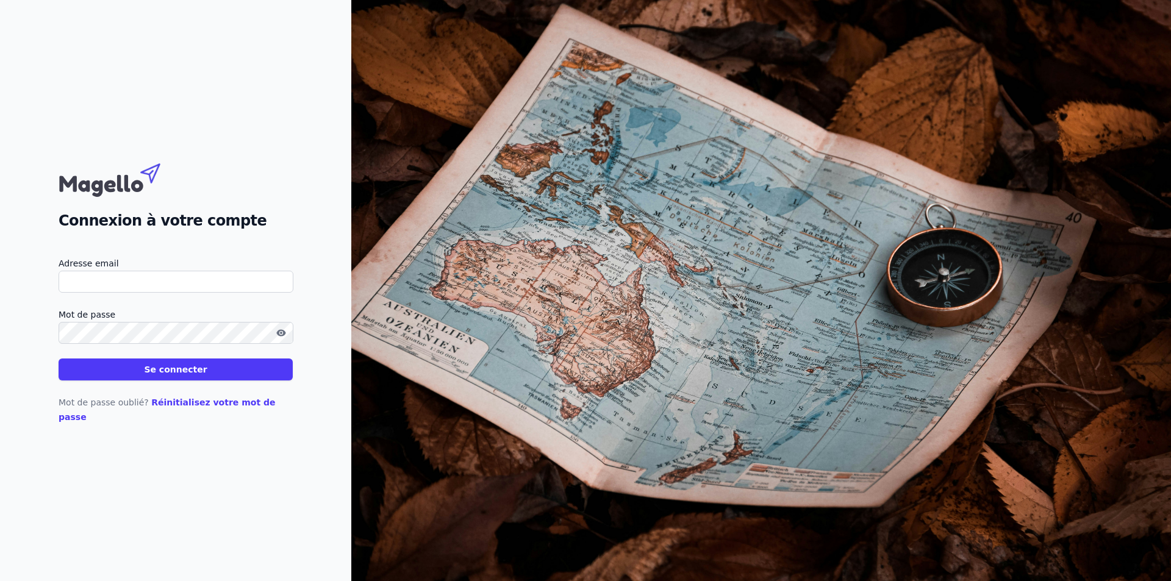
type input "[EMAIL_ADDRESS][DOMAIN_NAME]"
click at [213, 380] on button "Se connecter" at bounding box center [176, 370] width 234 height 22
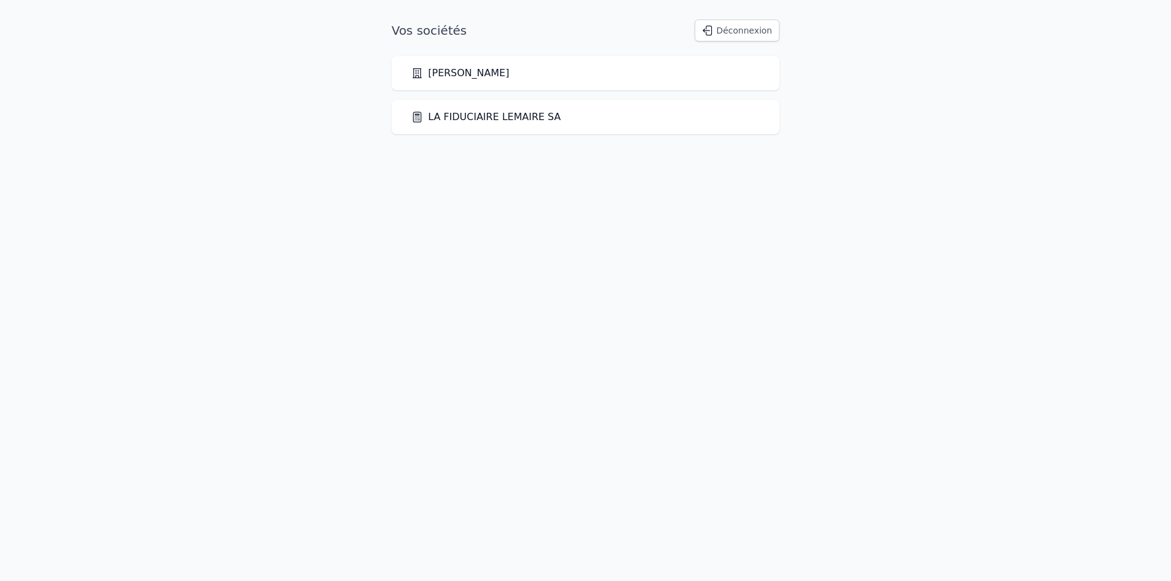
click at [489, 119] on link "LA FIDUCIAIRE LEMAIRE SA" at bounding box center [485, 117] width 149 height 15
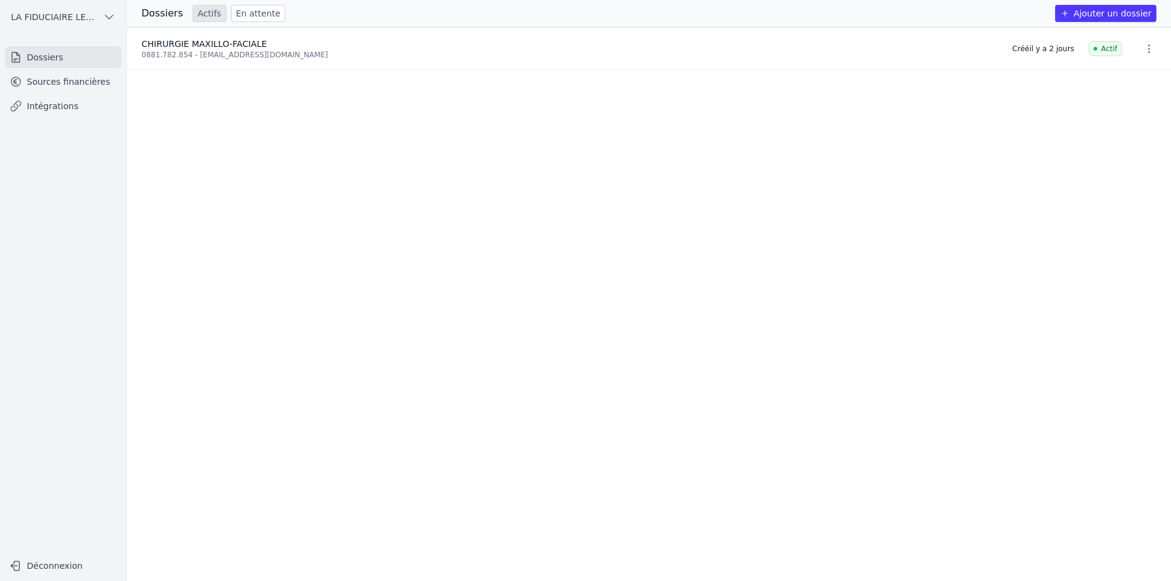
click at [1143, 50] on icon "button" at bounding box center [1149, 49] width 12 height 12
click at [653, 207] on div at bounding box center [585, 290] width 1171 height 581
click at [115, 10] on button "LA FIDUCIAIRE LEMAIRE SA" at bounding box center [63, 17] width 116 height 20
click at [110, 19] on div at bounding box center [585, 290] width 1171 height 581
click at [109, 19] on icon "button" at bounding box center [109, 17] width 8 height 4
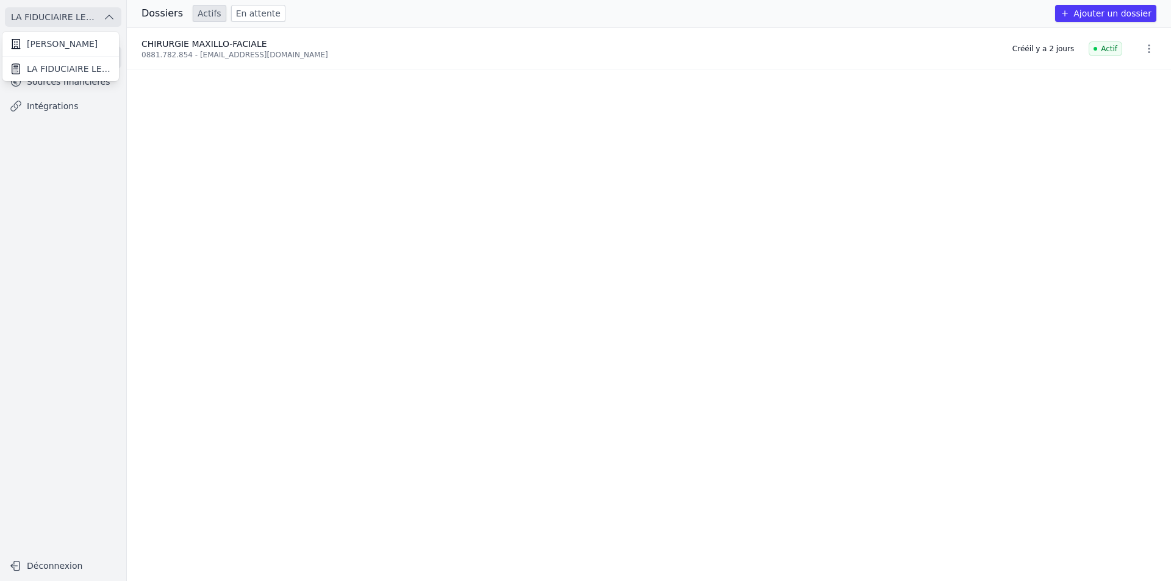
click at [97, 48] on span "[PERSON_NAME]" at bounding box center [62, 44] width 71 height 12
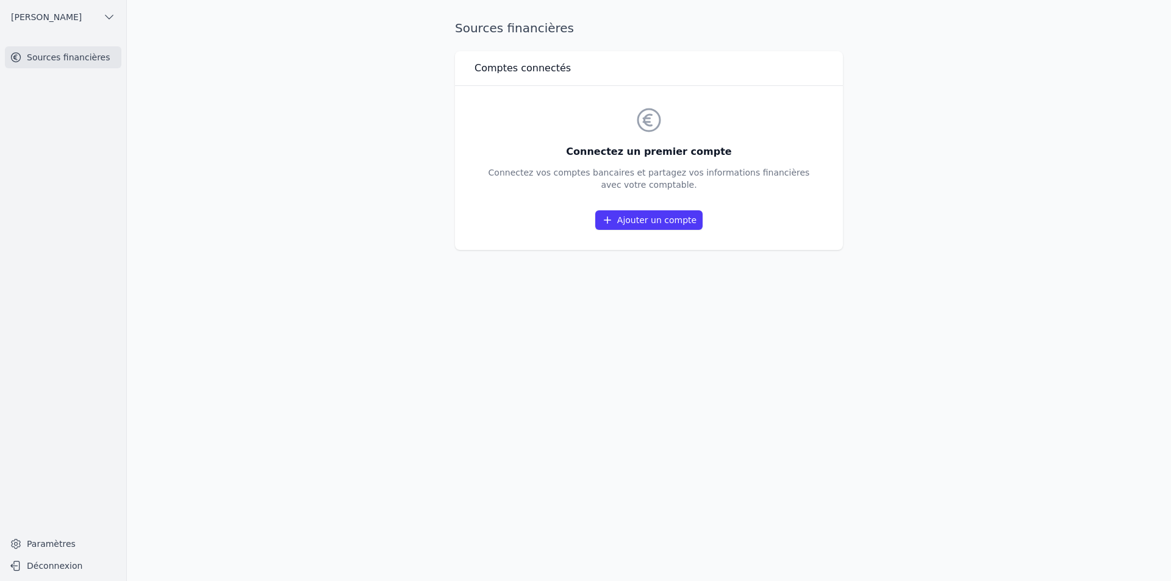
click at [107, 20] on icon "button" at bounding box center [109, 17] width 12 height 12
click at [71, 76] on link "LA FIDUCIAIRE LEMAIRE SA" at bounding box center [60, 69] width 116 height 24
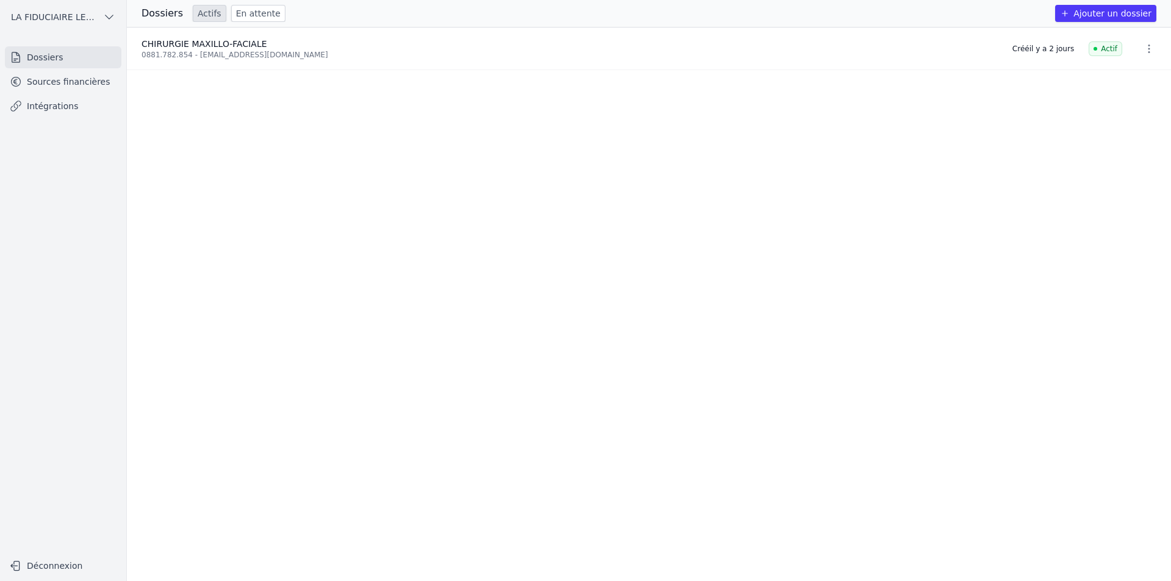
click at [370, 163] on ul "CHIRURGIE MAXILLO-FACIALE 0881.782.854 - [EMAIL_ADDRESS][DOMAIN_NAME] Créé [DAT…" at bounding box center [649, 304] width 1044 height 554
click at [48, 78] on link "Sources financières" at bounding box center [63, 82] width 116 height 22
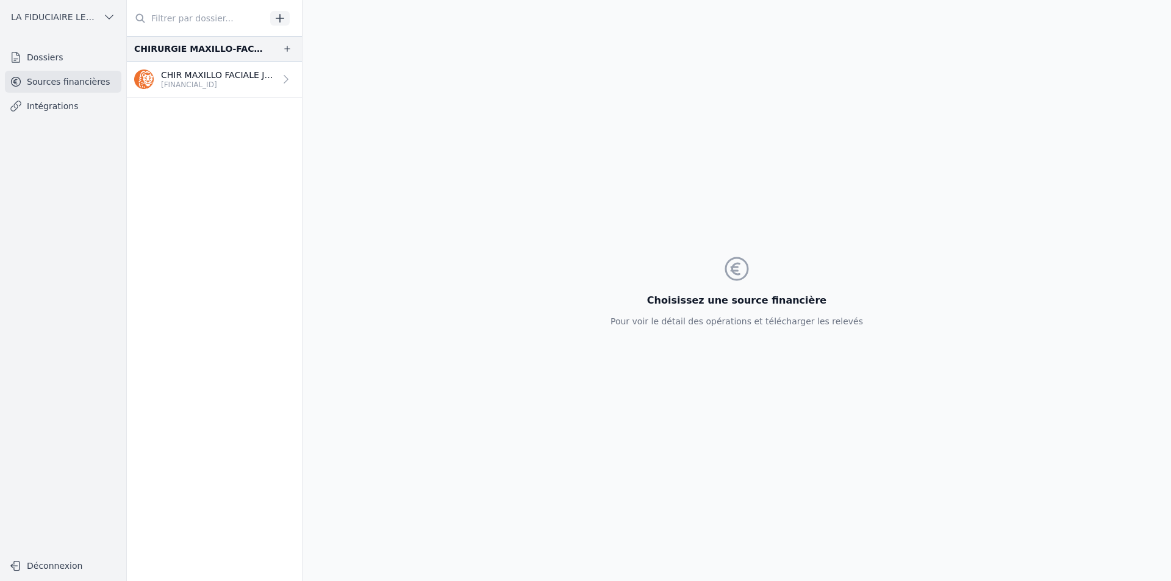
click at [48, 107] on link "Intégrations" at bounding box center [63, 106] width 116 height 22
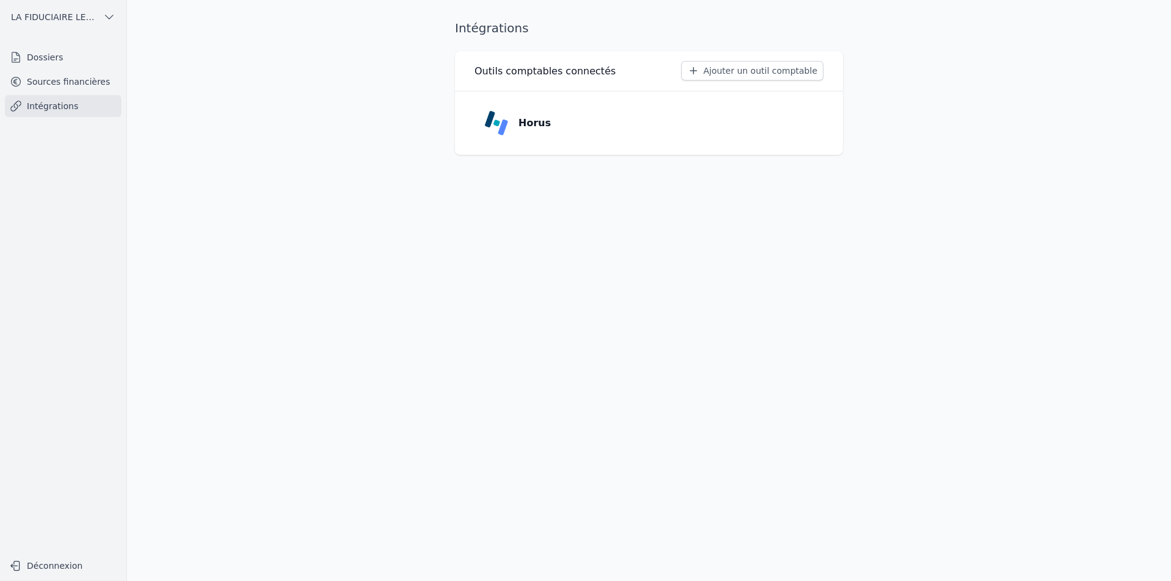
click at [67, 85] on link "Sources financières" at bounding box center [63, 82] width 116 height 22
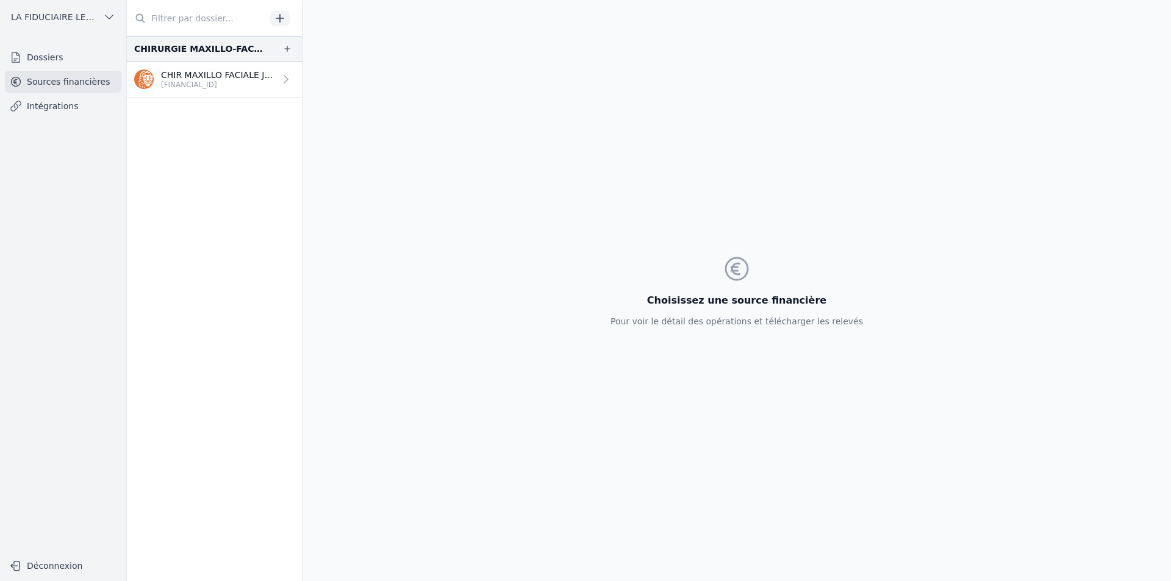
click at [43, 52] on link "Dossiers" at bounding box center [63, 57] width 116 height 22
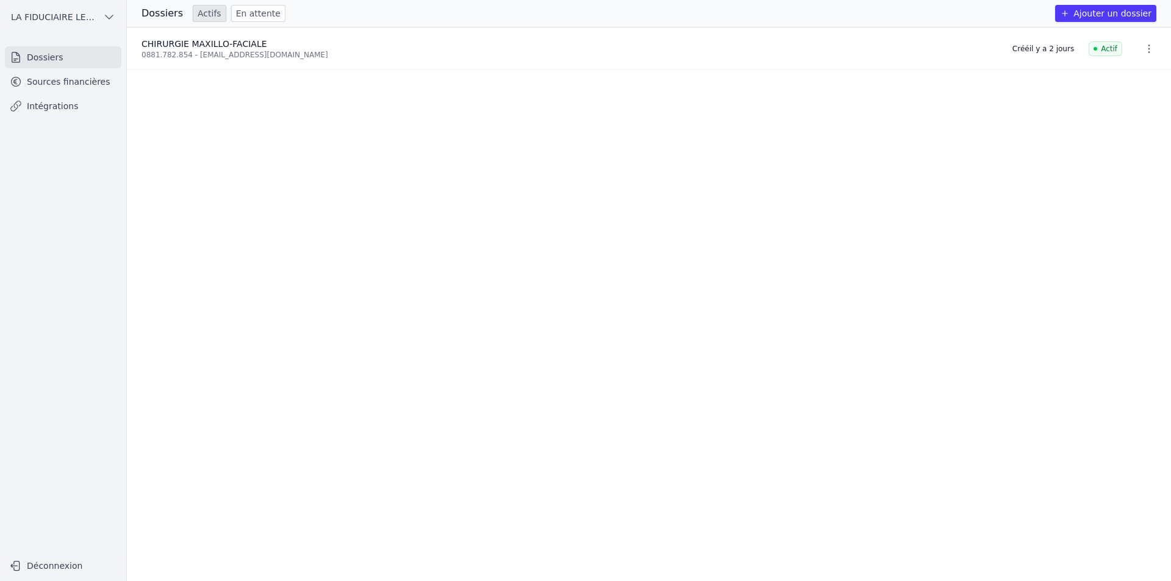
drag, startPoint x: 415, startPoint y: 70, endPoint x: 346, endPoint y: 81, distance: 69.3
click at [415, 70] on li "CHIRURGIE MAXILLO-FACIALE 0881.782.854 - [EMAIL_ADDRESS][DOMAIN_NAME] Créé [DAT…" at bounding box center [649, 49] width 1044 height 42
click at [89, 10] on button "LA FIDUCIAIRE LEMAIRE SA" at bounding box center [63, 17] width 116 height 20
click at [90, 68] on span "LA FIDUCIAIRE LEMAIRE SA" at bounding box center [69, 69] width 85 height 12
click at [107, 16] on icon "button" at bounding box center [109, 17] width 12 height 12
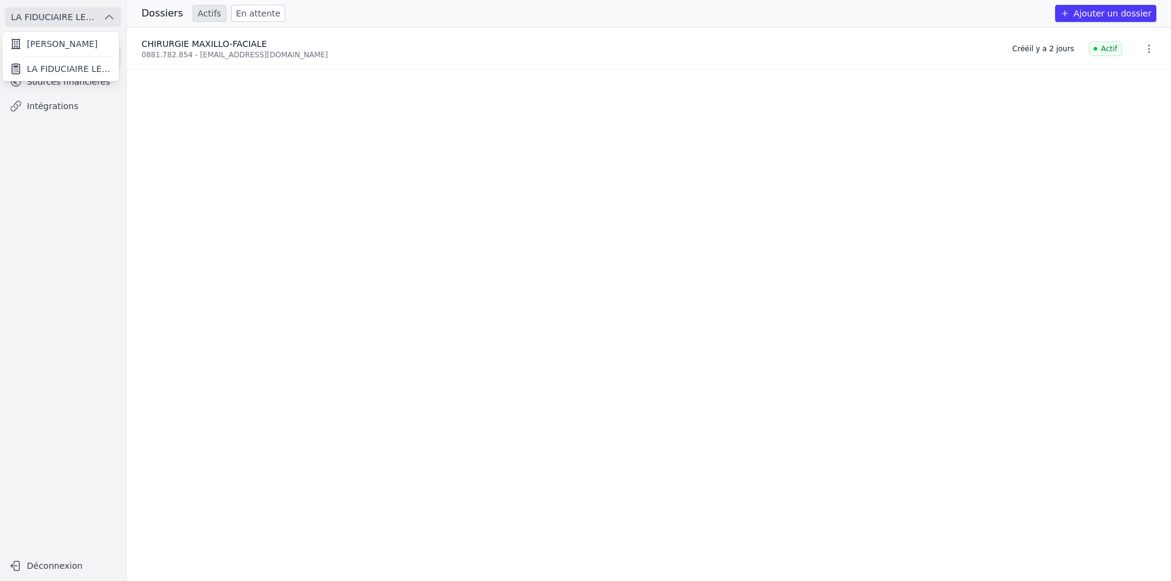
click at [104, 42] on link "[PERSON_NAME]" at bounding box center [60, 44] width 116 height 25
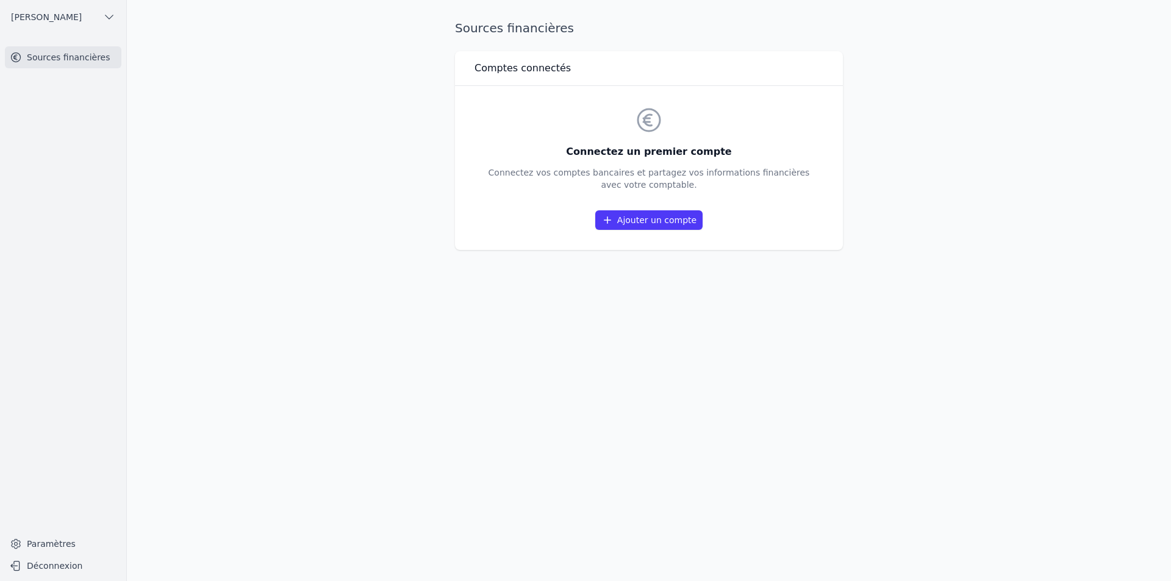
click at [82, 12] on span "[PERSON_NAME]" at bounding box center [46, 17] width 71 height 12
click at [91, 63] on span "LA FIDUCIAIRE LEMAIRE SA" at bounding box center [69, 69] width 85 height 12
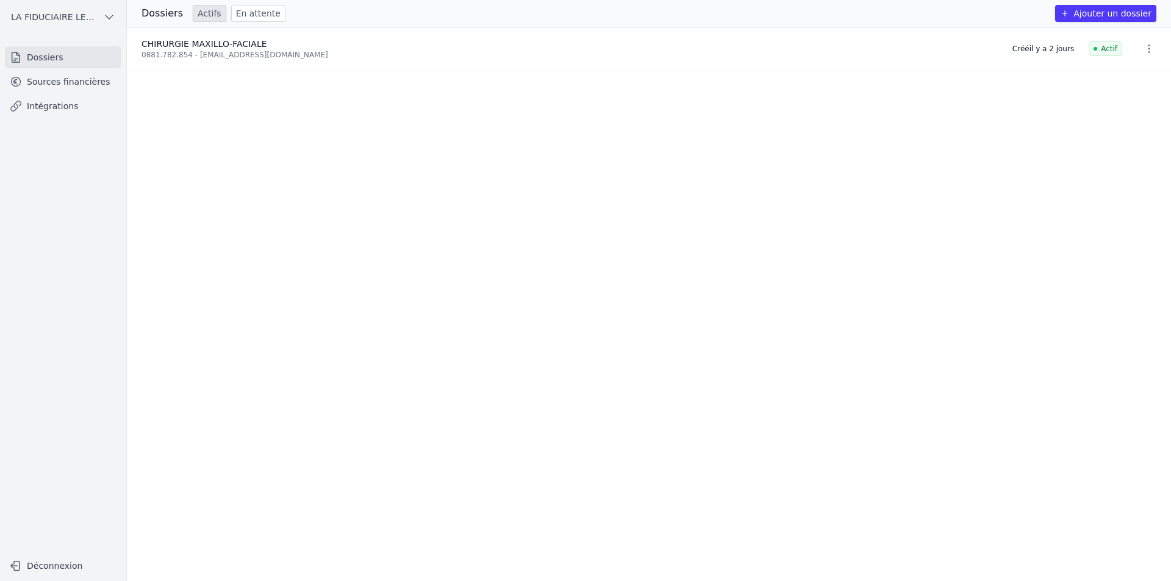
click at [268, 13] on link "En attente" at bounding box center [258, 13] width 54 height 17
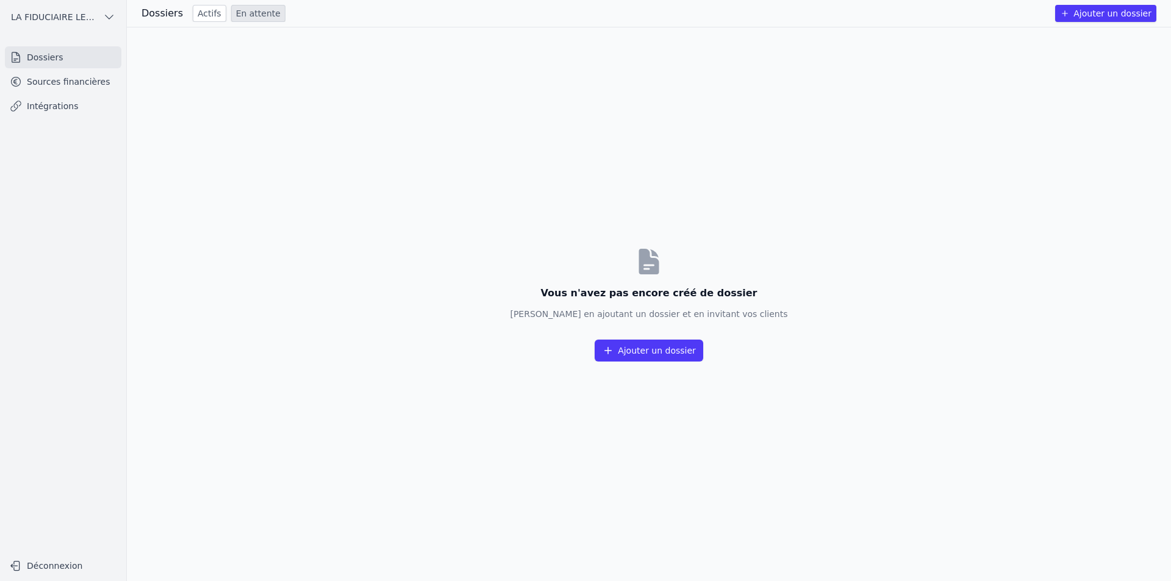
click at [209, 13] on link "Actifs" at bounding box center [210, 13] width 34 height 17
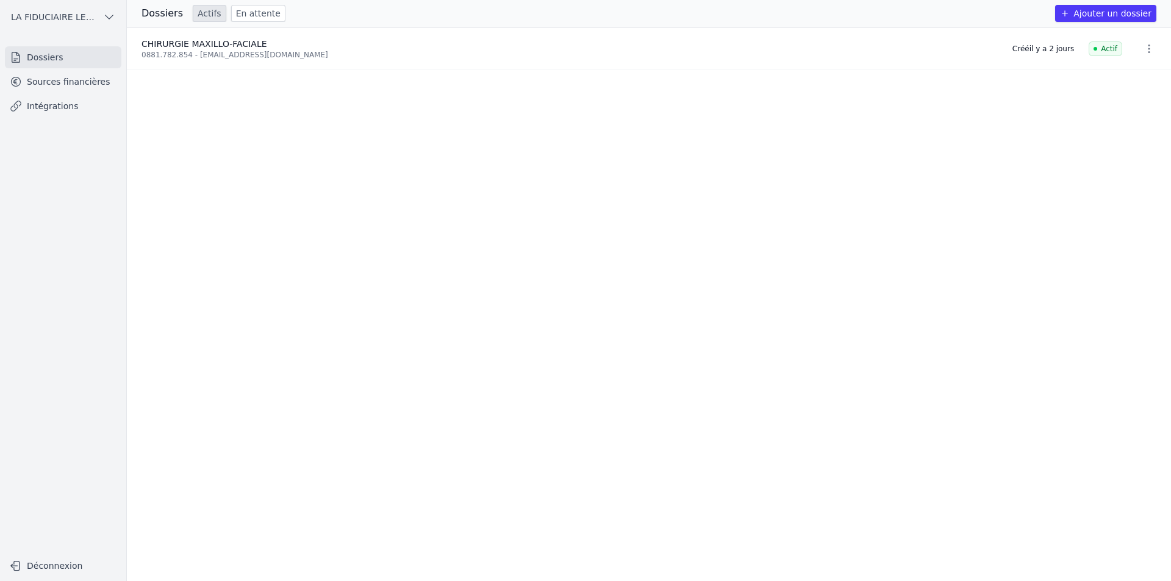
click at [68, 17] on span "LA FIDUCIAIRE LEMAIRE SA" at bounding box center [54, 17] width 87 height 12
click at [68, 39] on span "[PERSON_NAME]" at bounding box center [62, 44] width 71 height 12
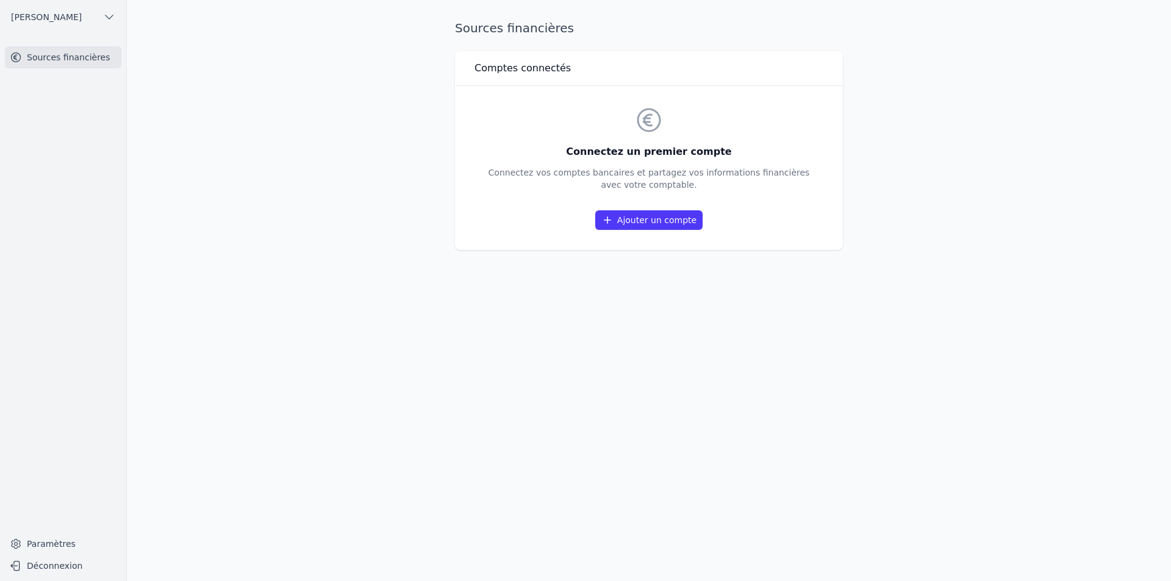
click at [96, 16] on button "[PERSON_NAME]" at bounding box center [63, 17] width 116 height 20
click at [90, 70] on span "LA FIDUCIAIRE LEMAIRE SA" at bounding box center [69, 69] width 85 height 12
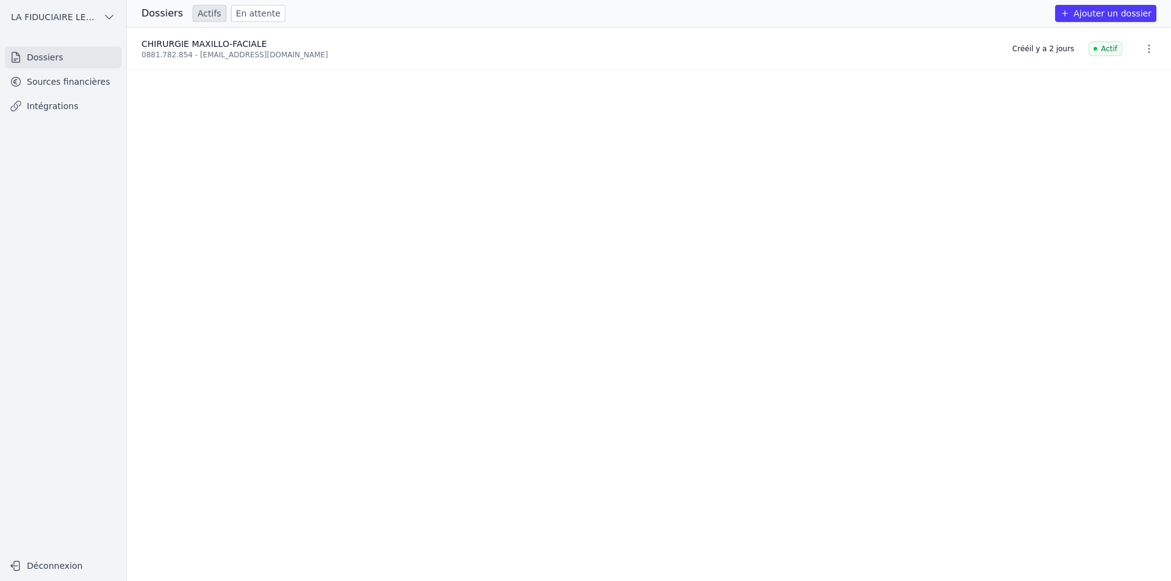
click at [1143, 52] on icon "button" at bounding box center [1149, 49] width 12 height 12
click at [691, 143] on div at bounding box center [585, 290] width 1171 height 581
click at [44, 106] on link "Intégrations" at bounding box center [63, 106] width 116 height 22
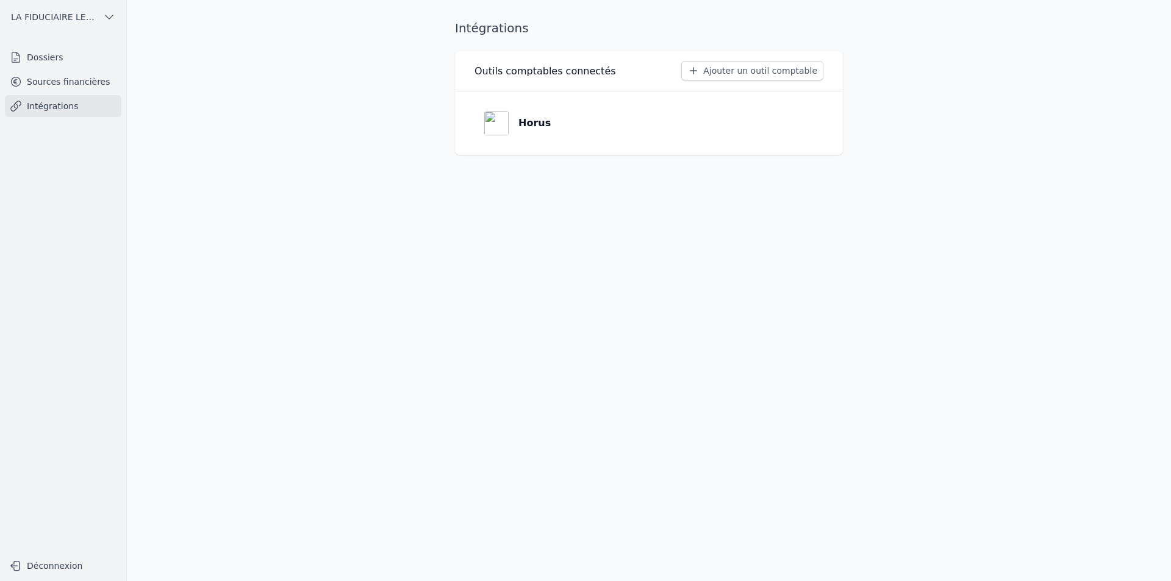
click at [51, 77] on link "Sources financières" at bounding box center [63, 82] width 116 height 22
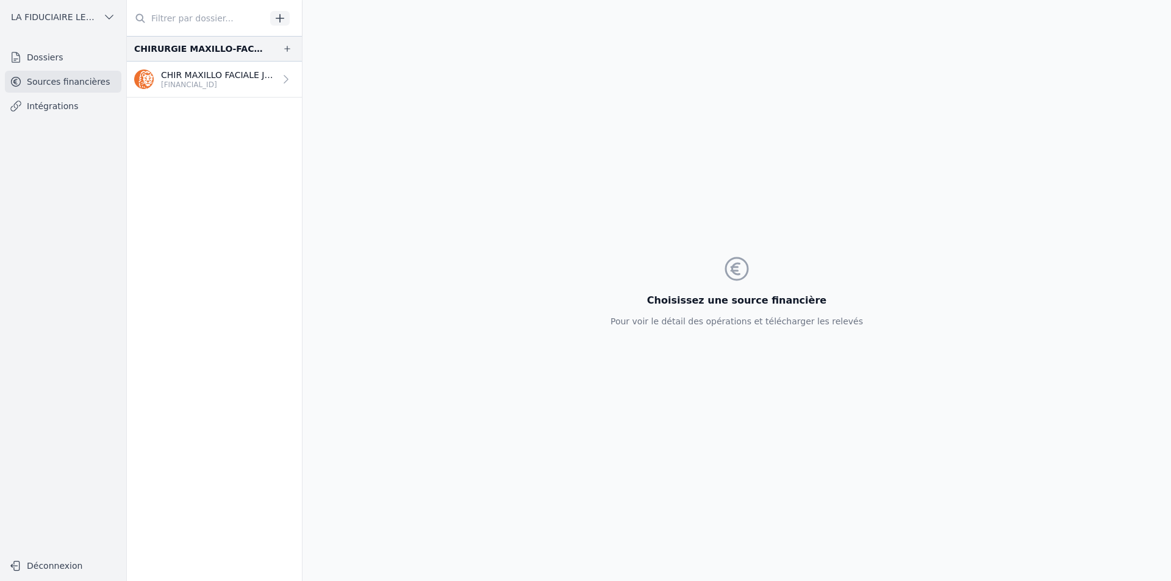
click at [284, 22] on icon "button" at bounding box center [280, 18] width 12 height 12
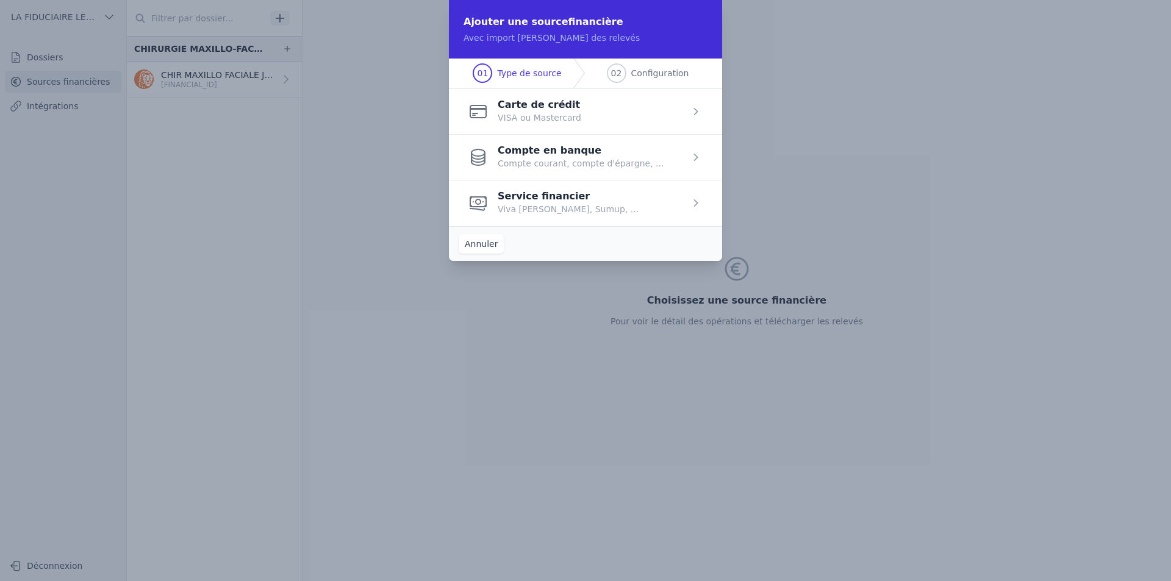
click at [473, 237] on button "Annuler" at bounding box center [481, 244] width 45 height 20
